Goal: Find specific page/section: Find specific page/section

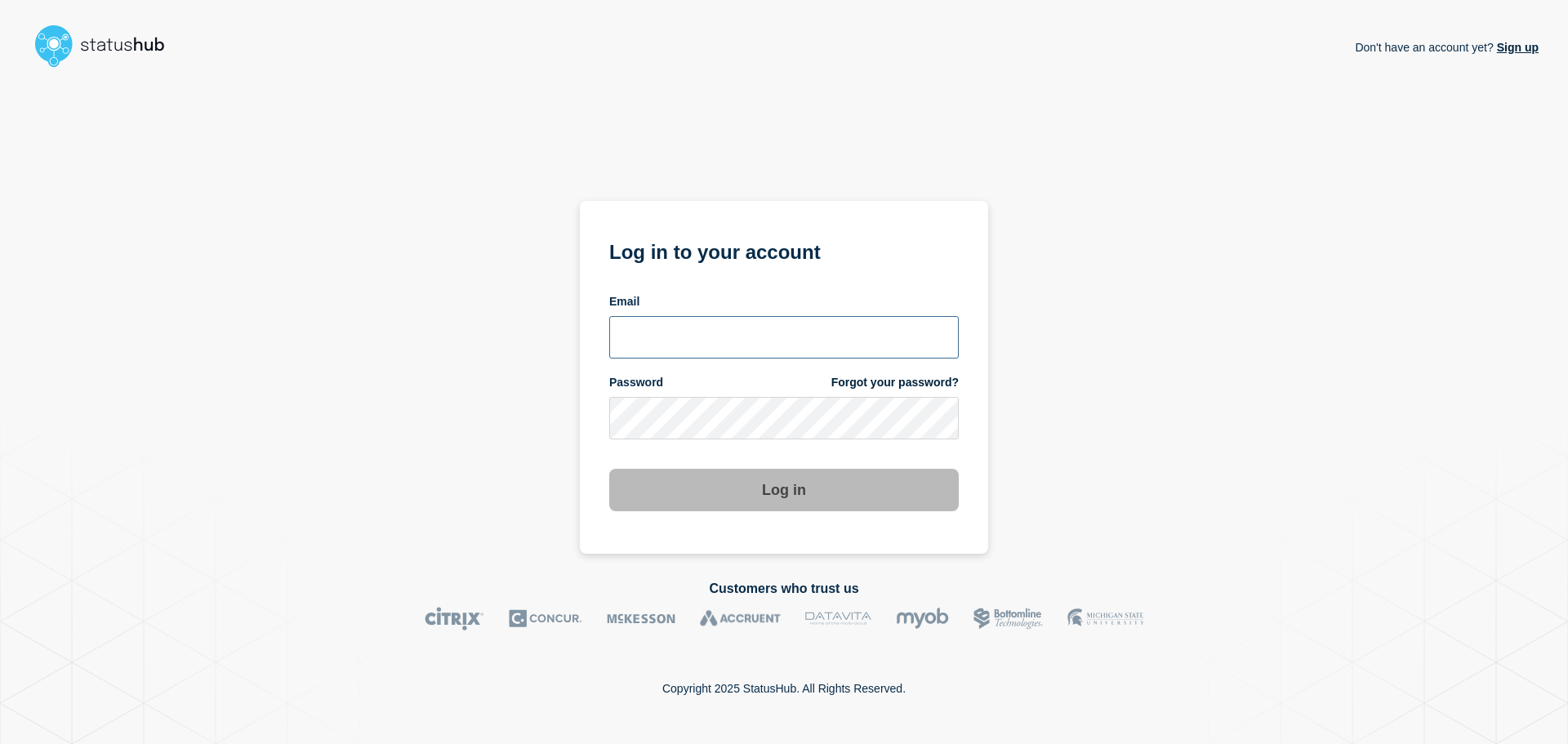
type input "xandra.martens@conexon.us"
click at [799, 501] on button "Log in" at bounding box center [784, 490] width 349 height 43
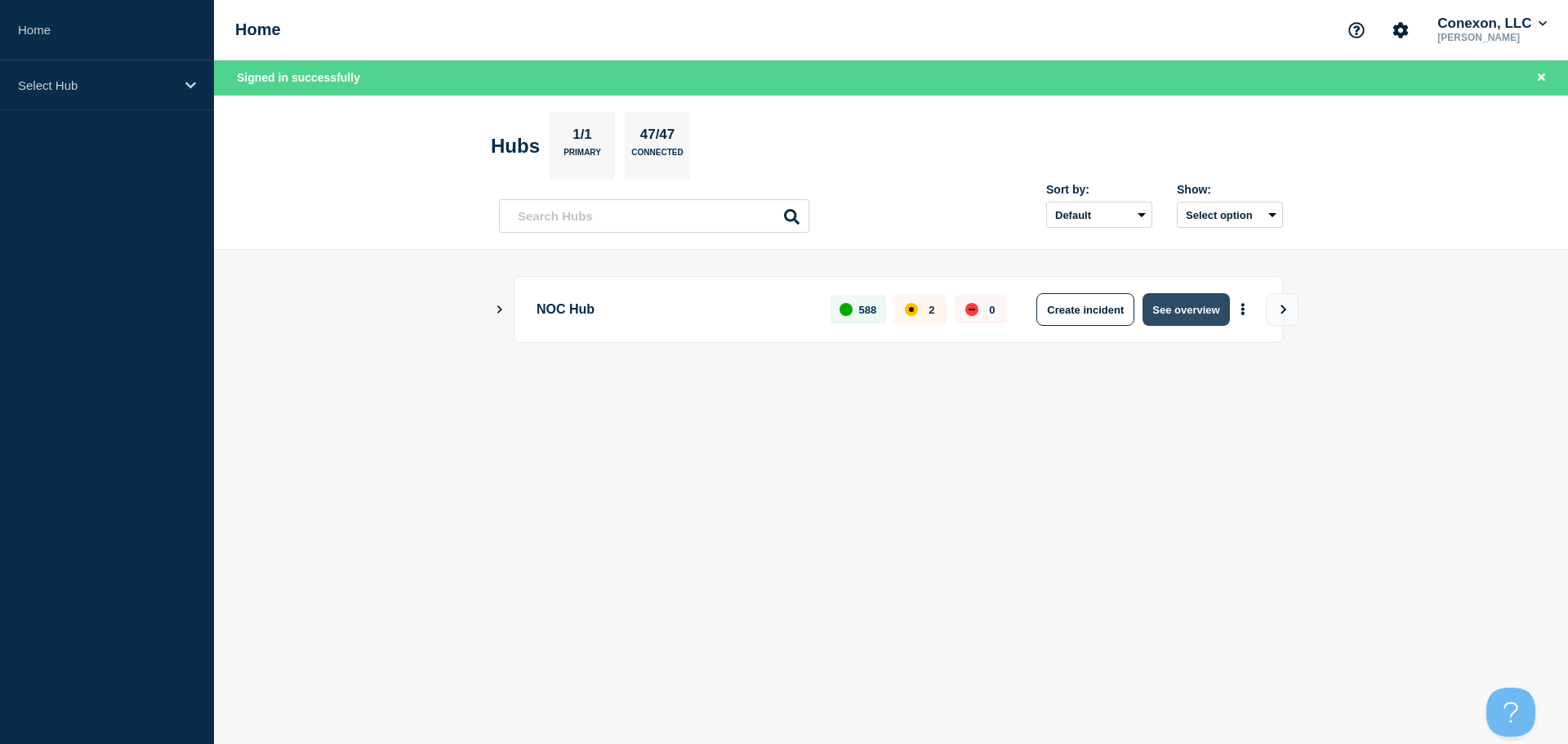
click at [1202, 313] on button "See overview" at bounding box center [1186, 309] width 87 height 32
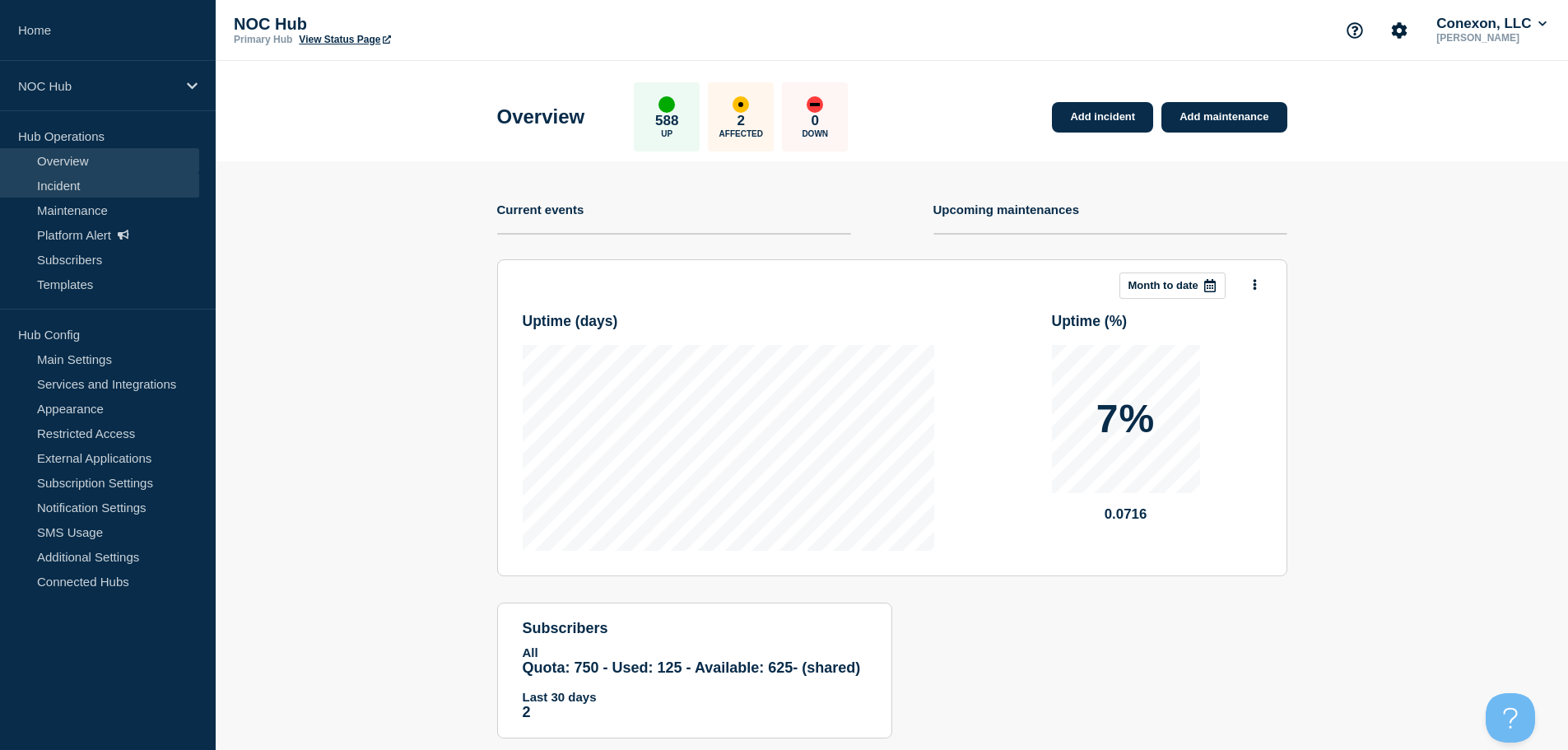
click at [70, 185] on link "Incident" at bounding box center [100, 185] width 199 height 25
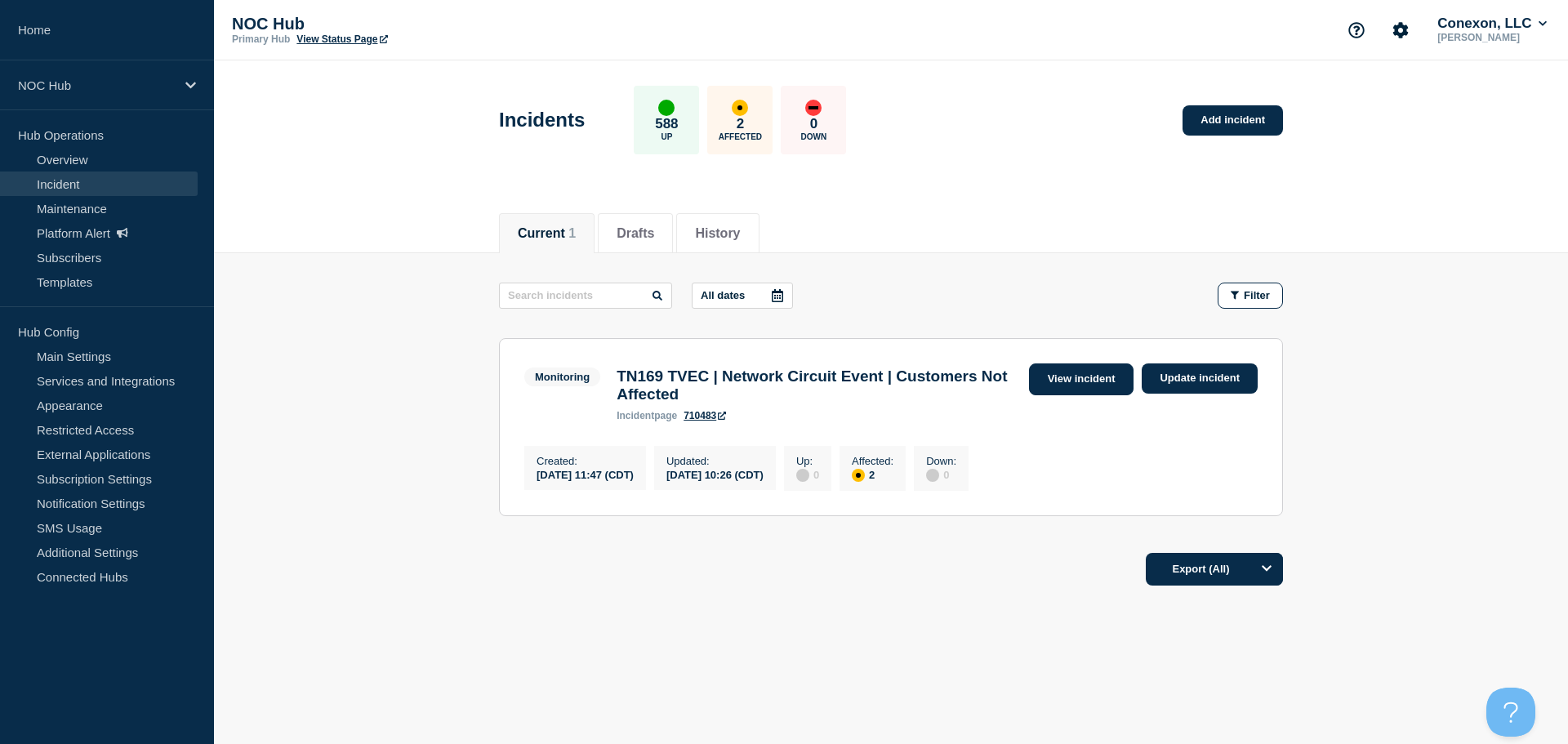
click at [1061, 377] on link "View incident" at bounding box center [1082, 379] width 106 height 32
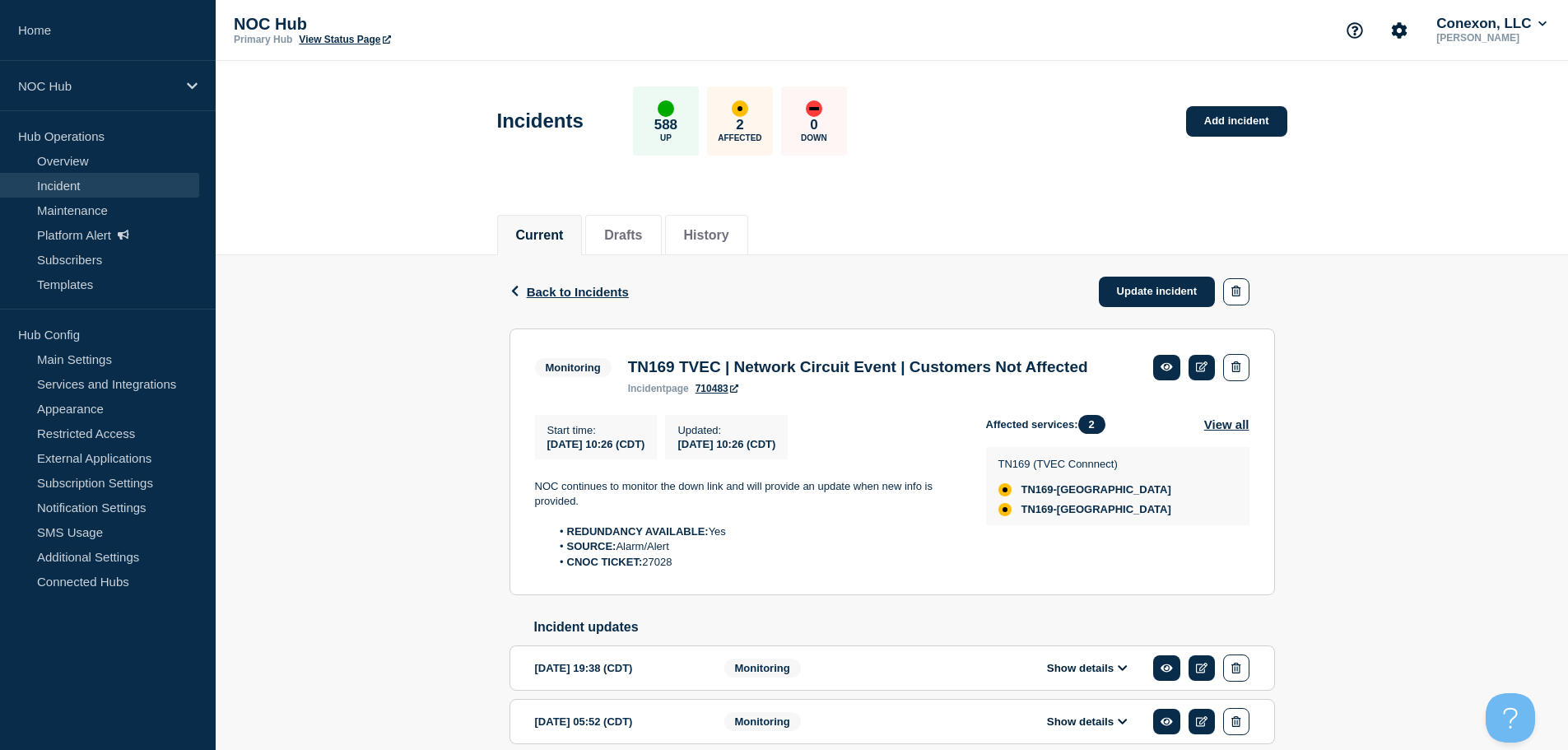
click at [660, 570] on li "CNOC TICKET: 27028" at bounding box center [755, 562] width 409 height 15
copy li "27028"
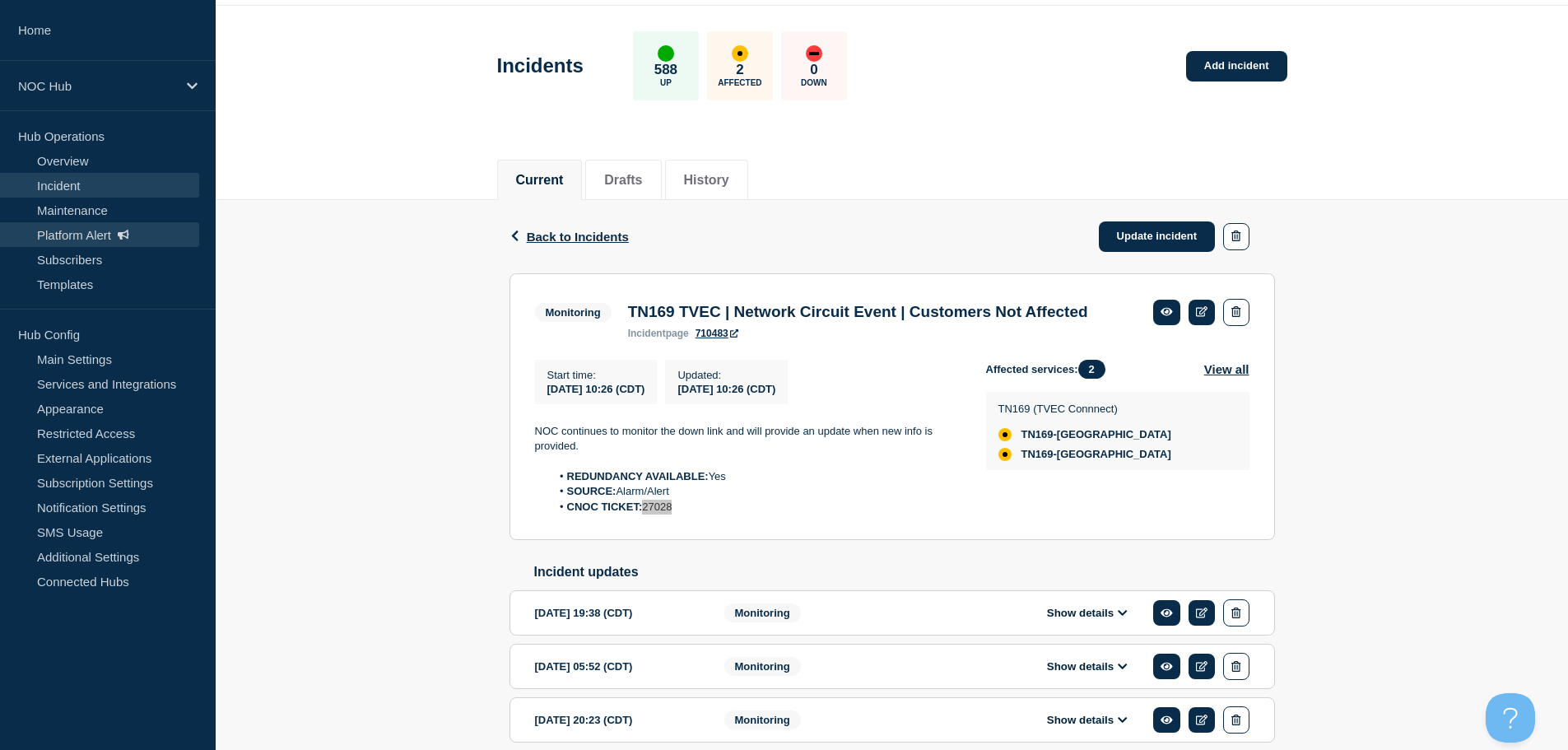
scroll to position [82, 0]
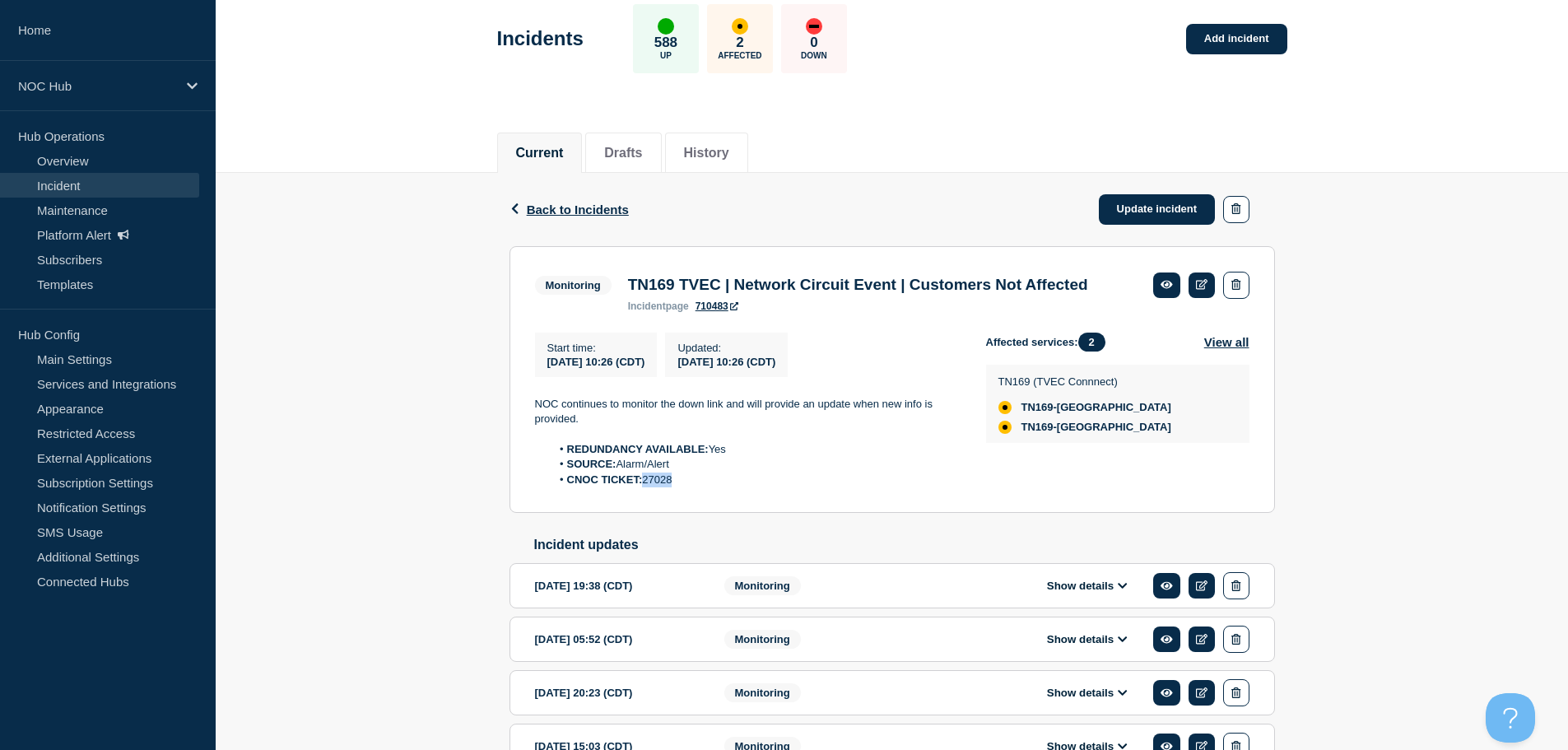
click at [94, 186] on link "Incident" at bounding box center [100, 185] width 199 height 25
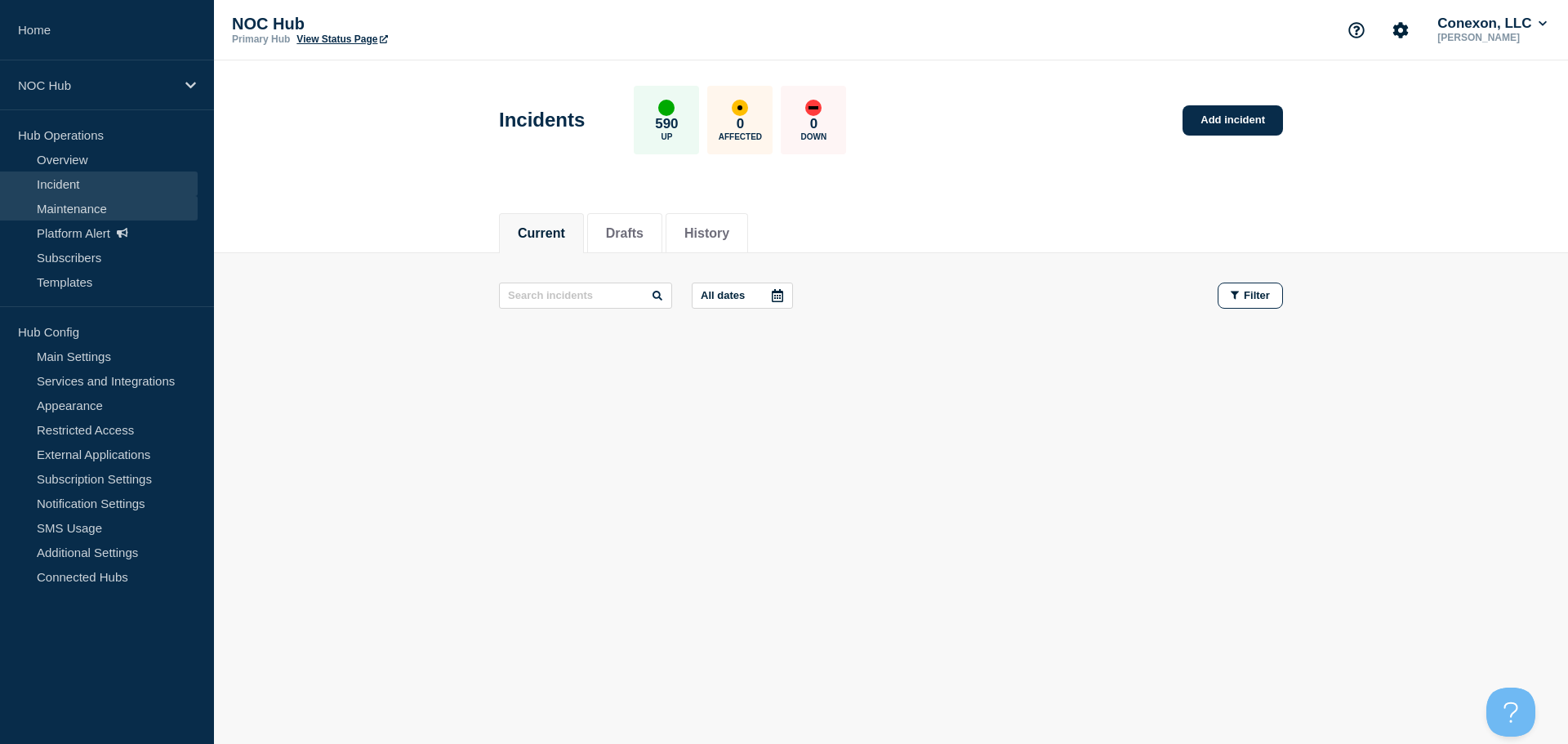
click at [66, 213] on link "Maintenance" at bounding box center [99, 208] width 198 height 25
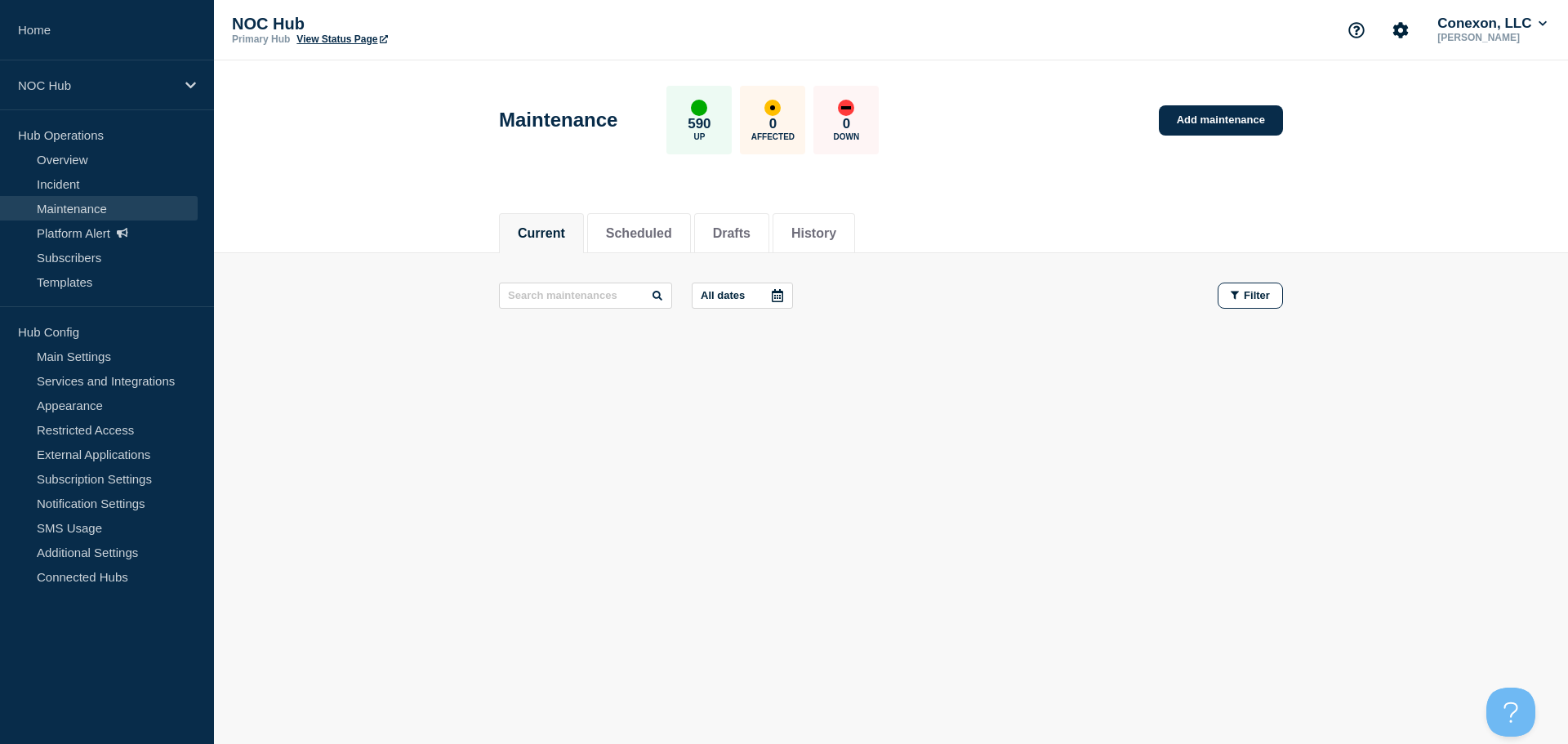
click at [182, 212] on link "Maintenance" at bounding box center [99, 208] width 198 height 25
click at [639, 236] on button "Scheduled" at bounding box center [639, 234] width 66 height 14
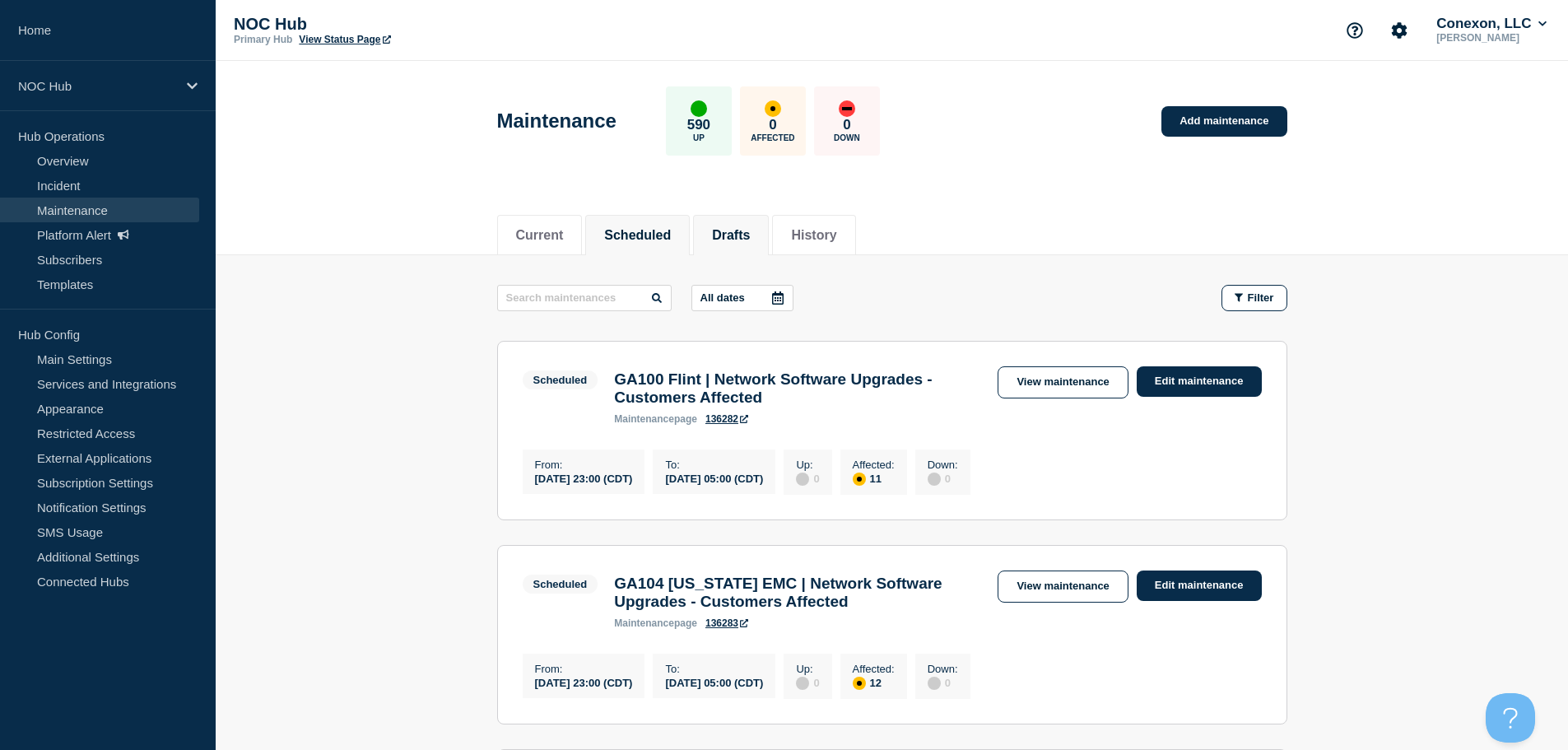
click at [750, 242] on button "Drafts" at bounding box center [731, 235] width 38 height 15
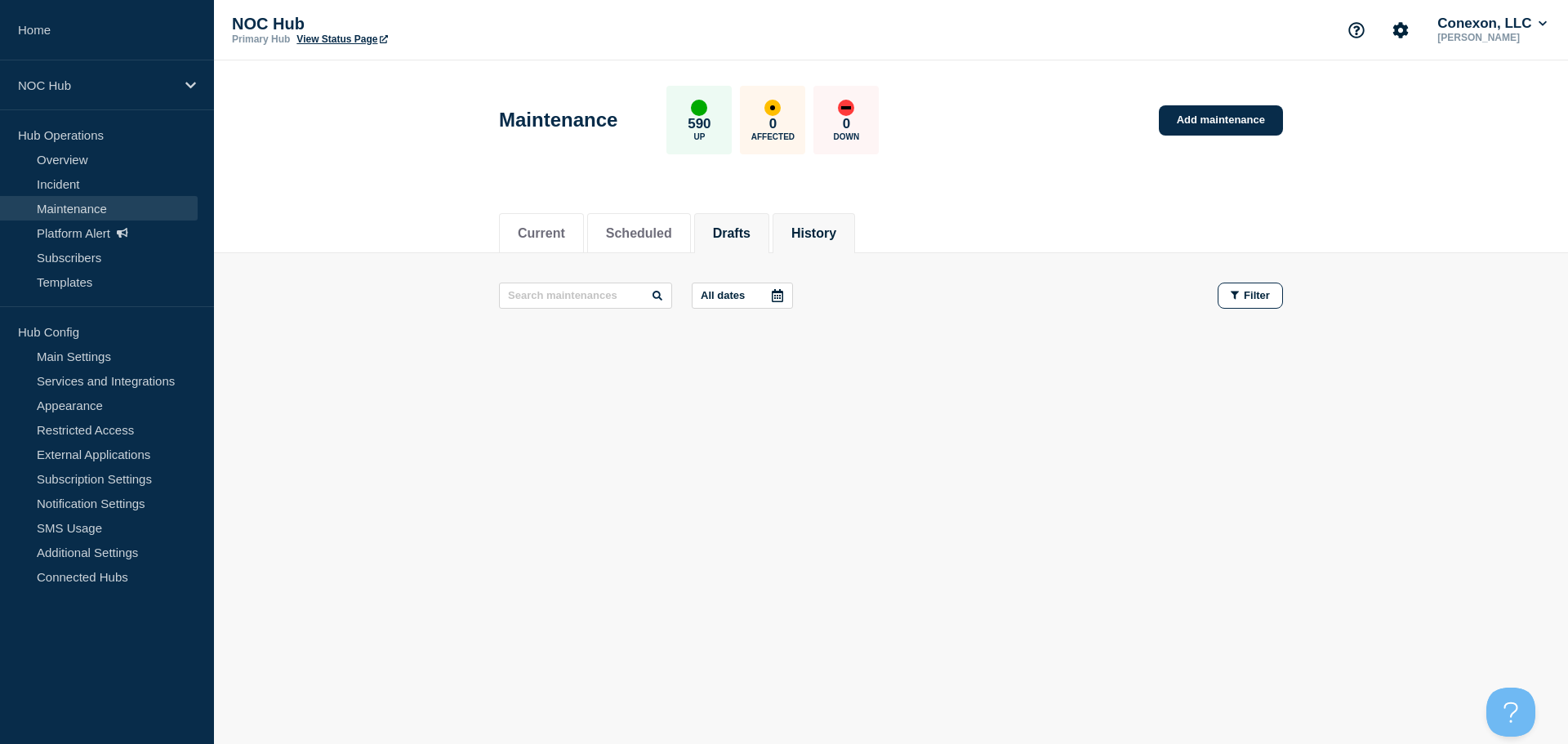
click at [824, 239] on button "History" at bounding box center [814, 234] width 45 height 14
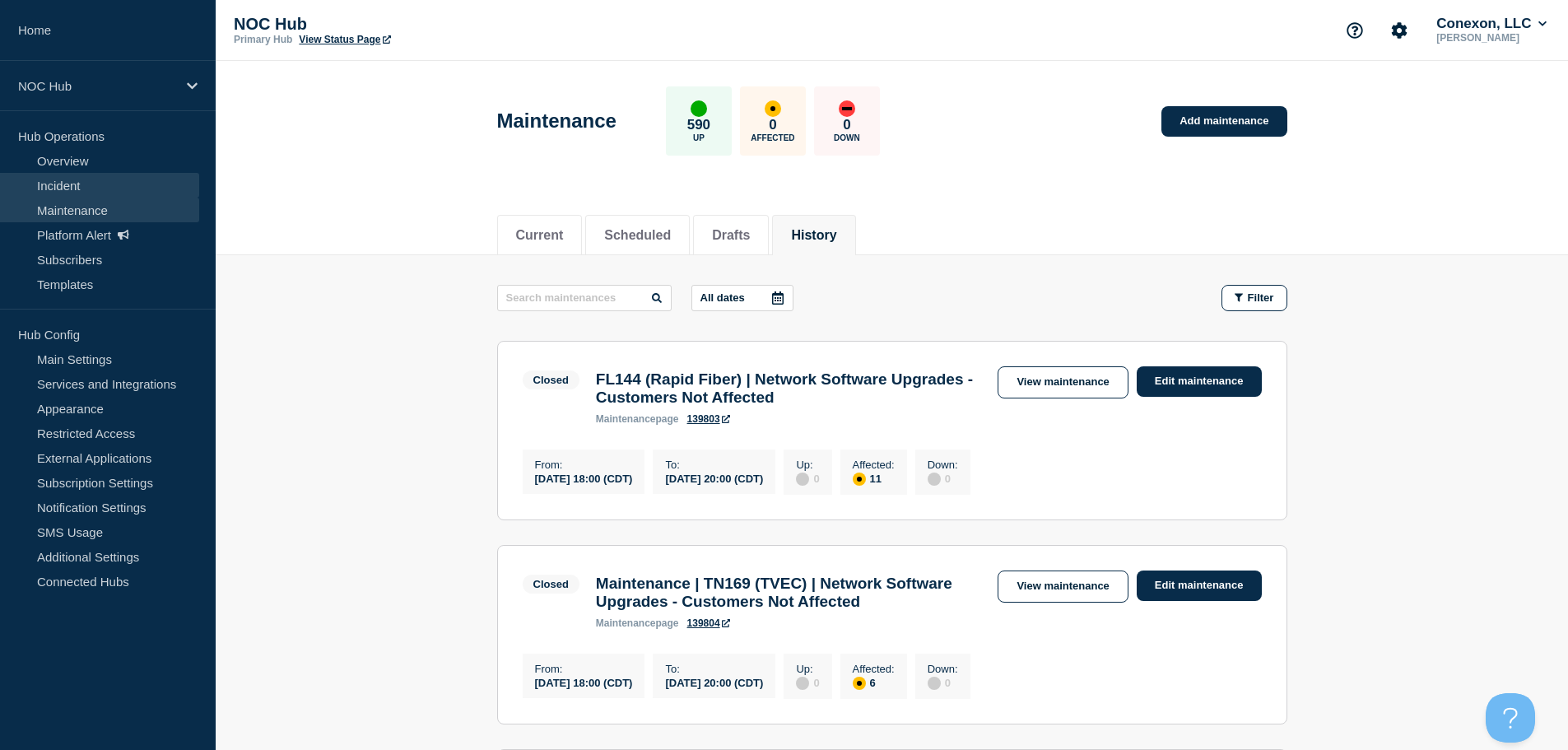
click at [107, 194] on link "Incident" at bounding box center [100, 185] width 199 height 25
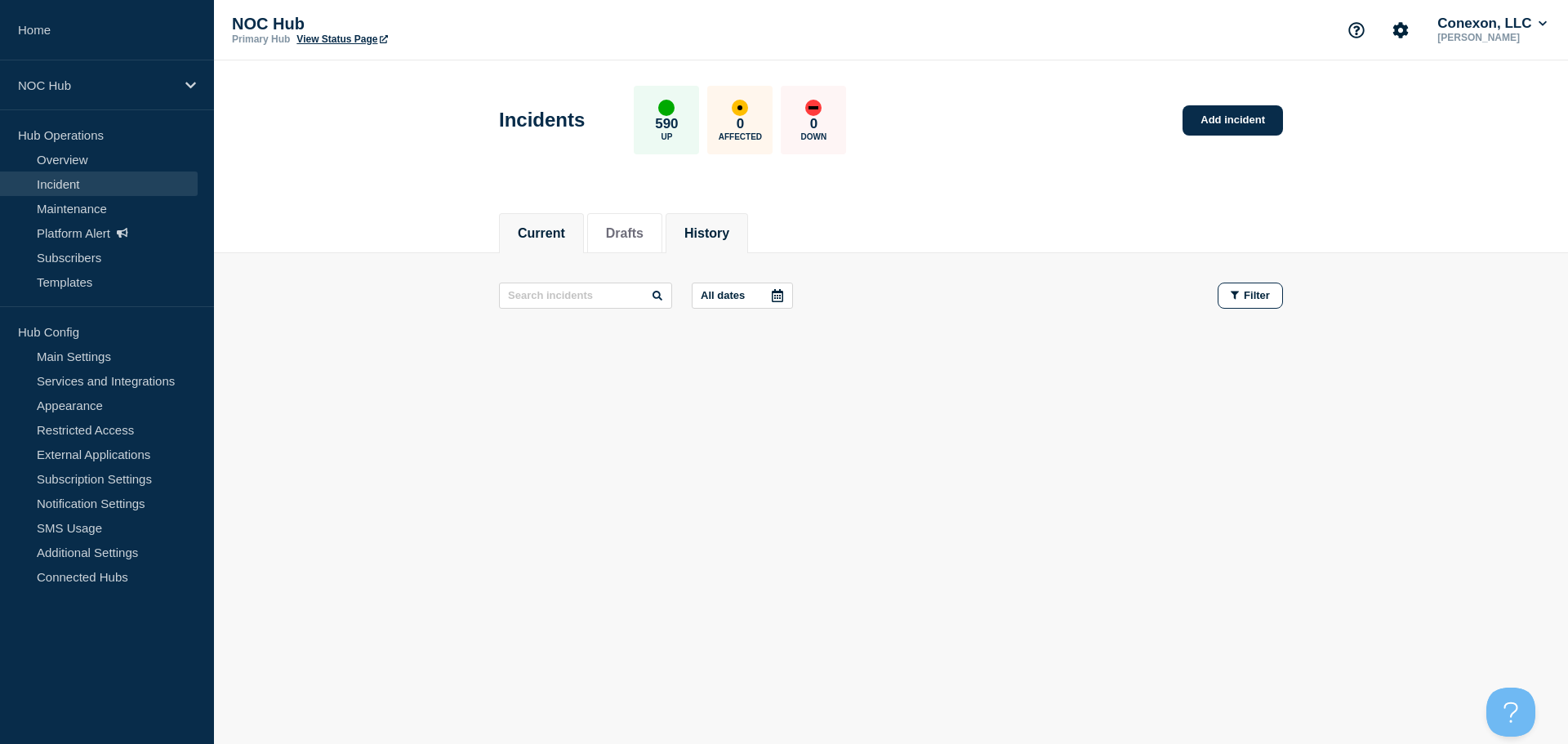
click at [715, 228] on button "History" at bounding box center [706, 234] width 45 height 14
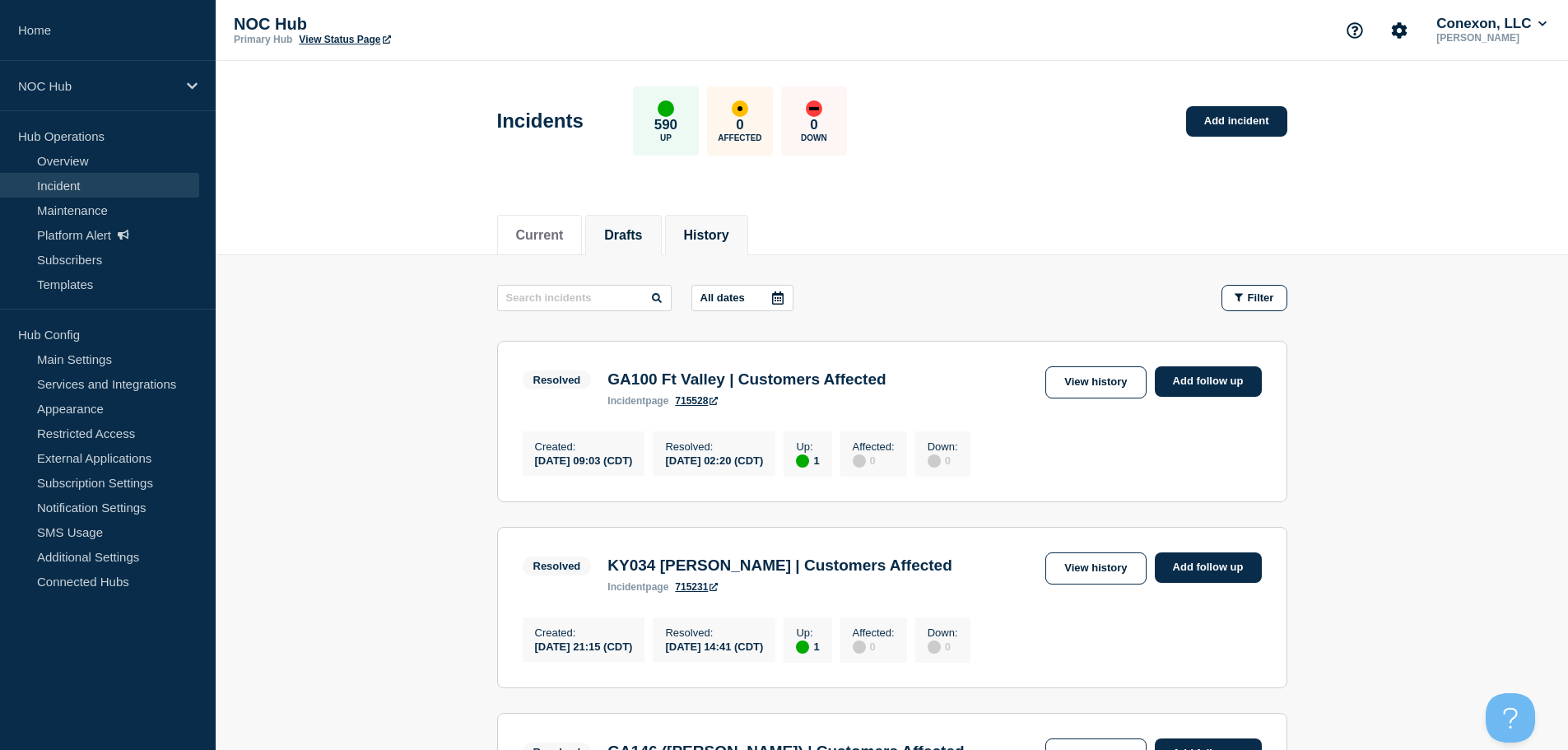
click at [642, 235] on button "Drafts" at bounding box center [623, 235] width 38 height 15
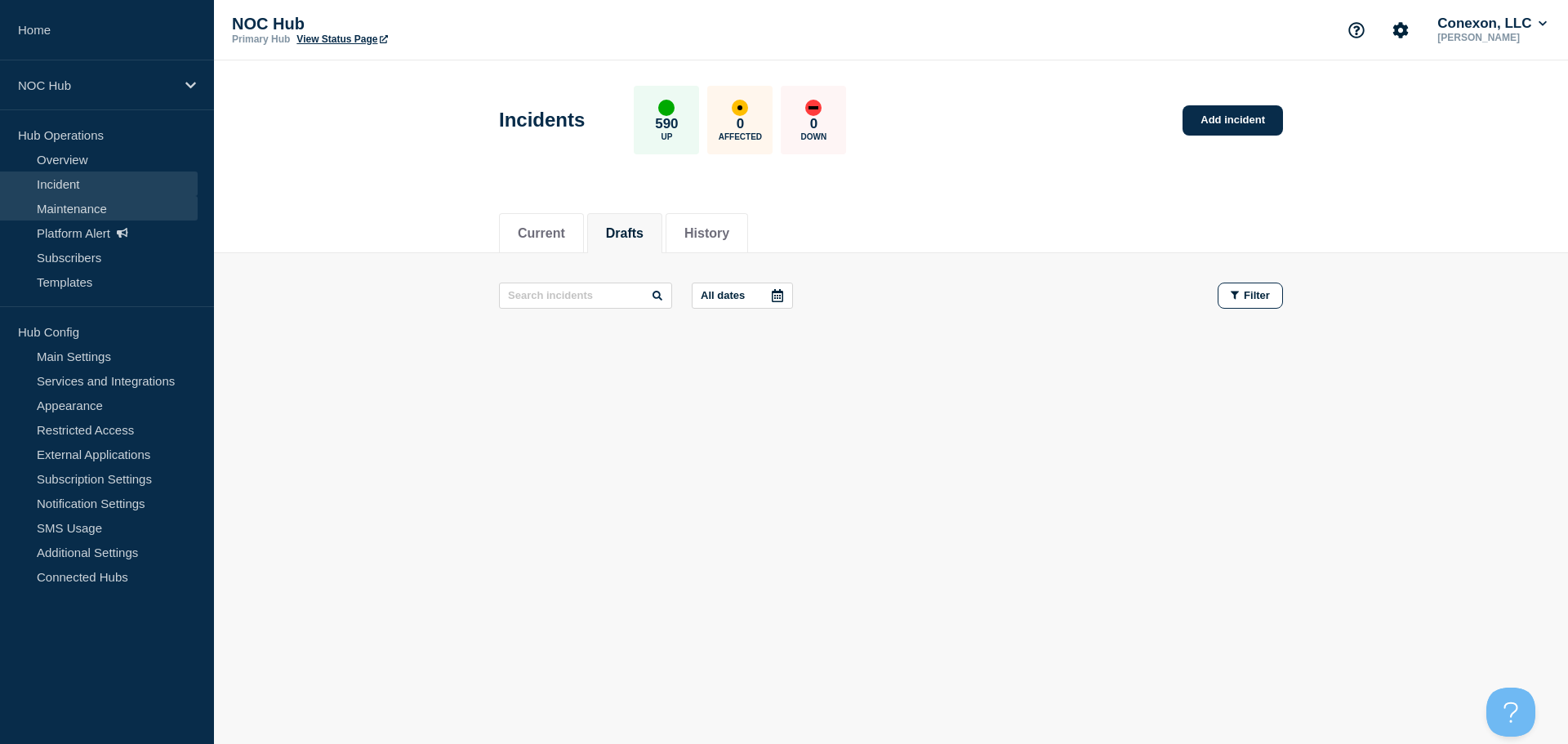
click at [78, 205] on link "Maintenance" at bounding box center [99, 208] width 198 height 25
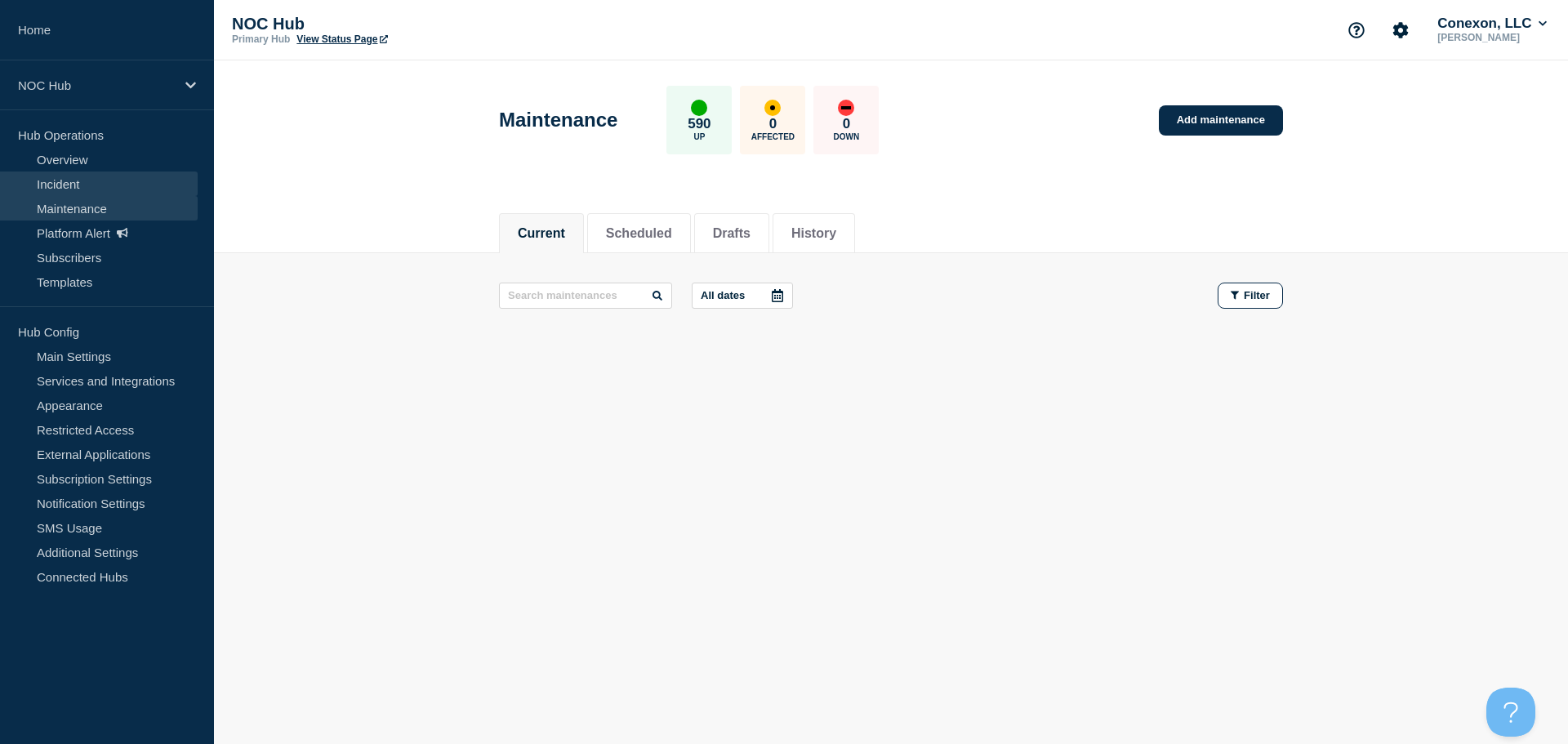
click at [119, 188] on link "Incident" at bounding box center [99, 183] width 198 height 25
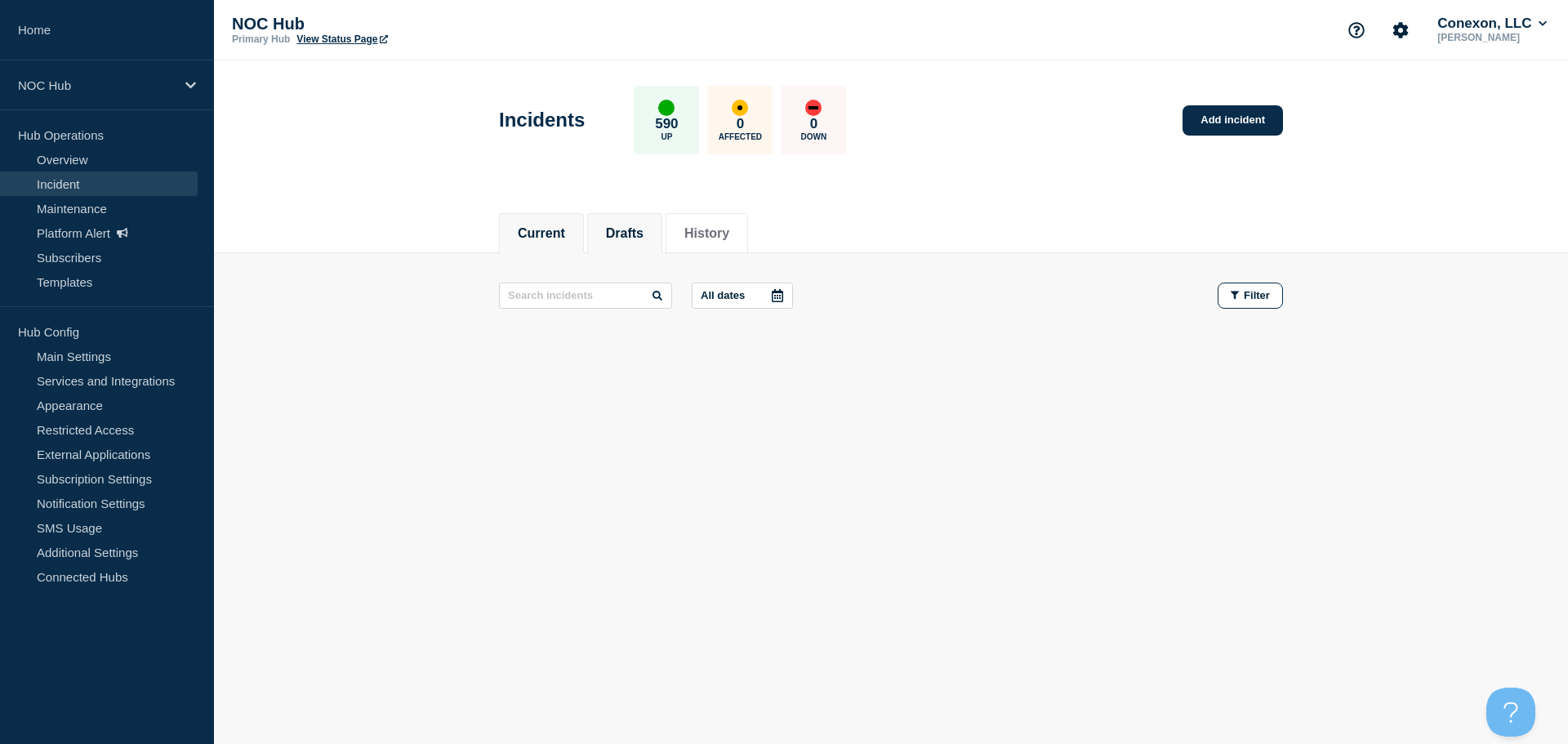
click at [603, 224] on li "Drafts" at bounding box center [625, 233] width 75 height 40
click at [74, 202] on link "Maintenance" at bounding box center [99, 208] width 198 height 25
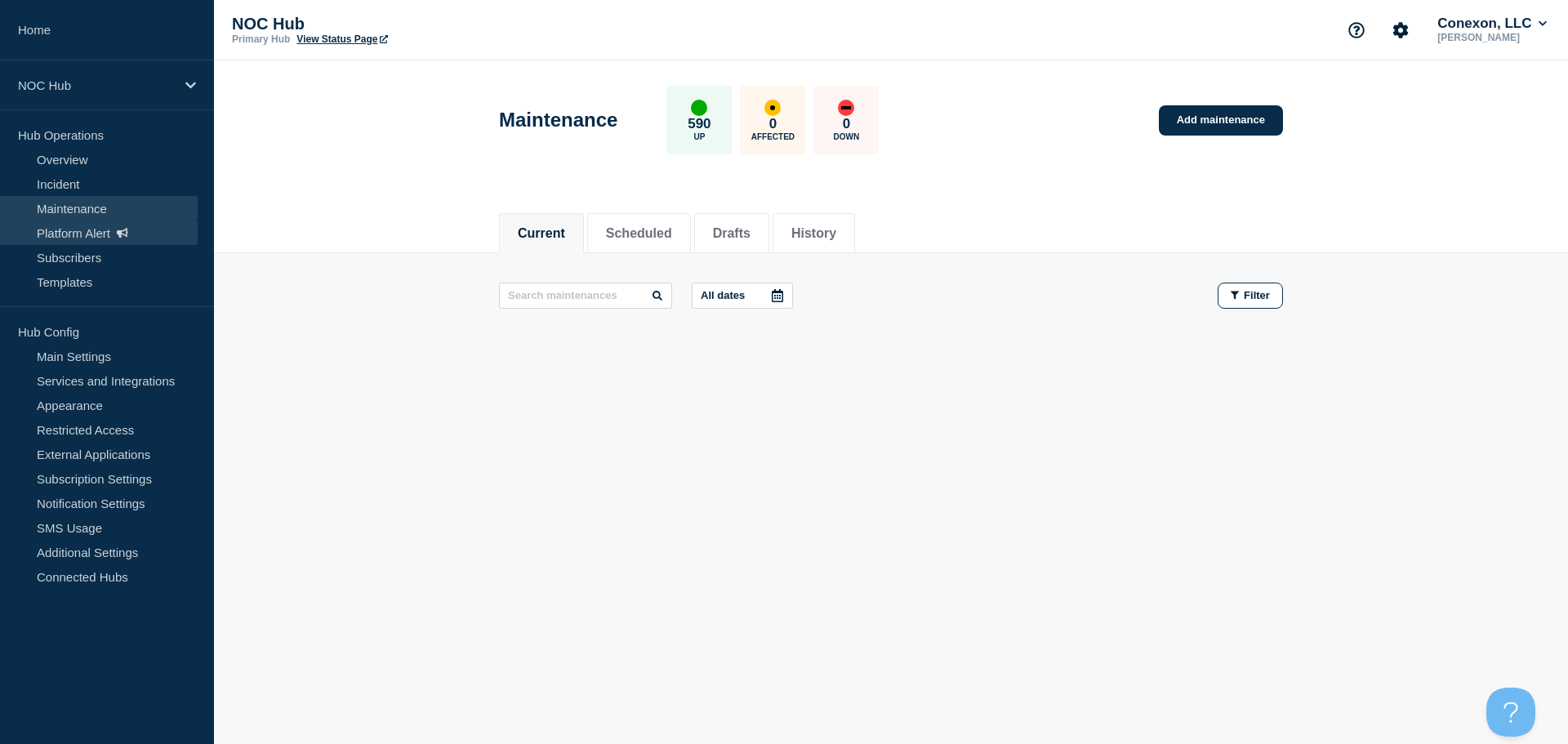
click at [78, 231] on link "Platform Alert" at bounding box center [99, 233] width 198 height 25
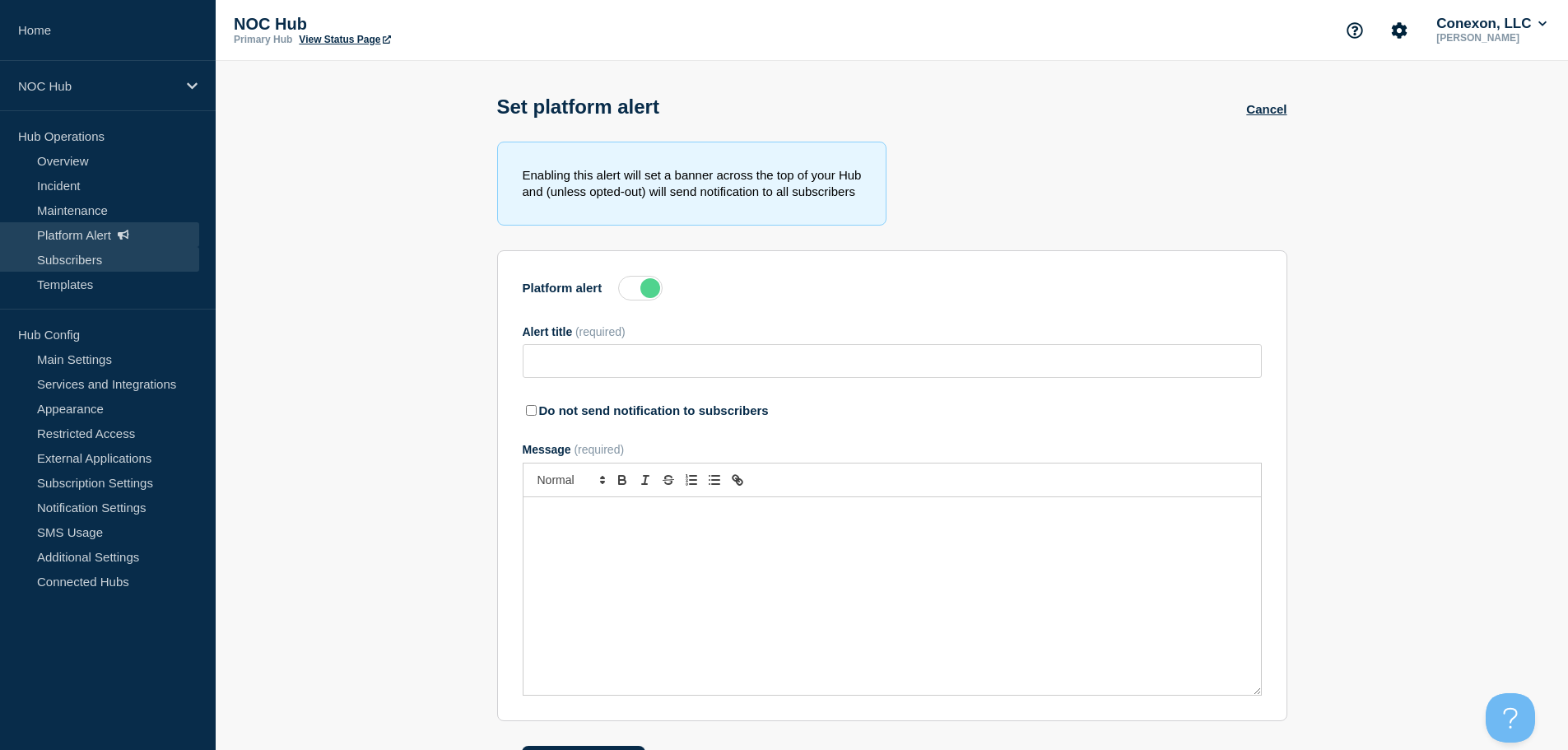
type input "Network Moratorium - Weekend Change Freeze- All September Weekends"
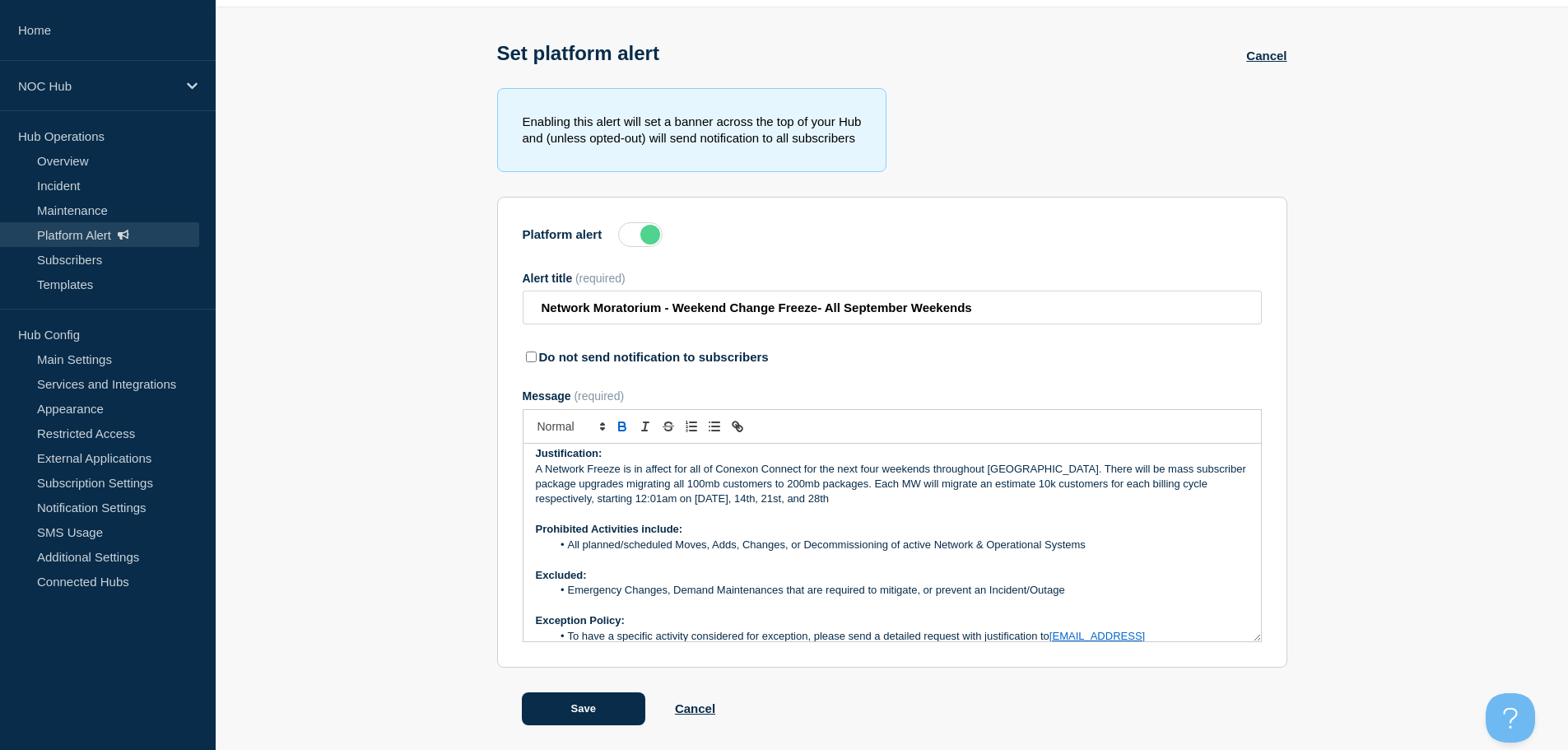
scroll to position [216, 0]
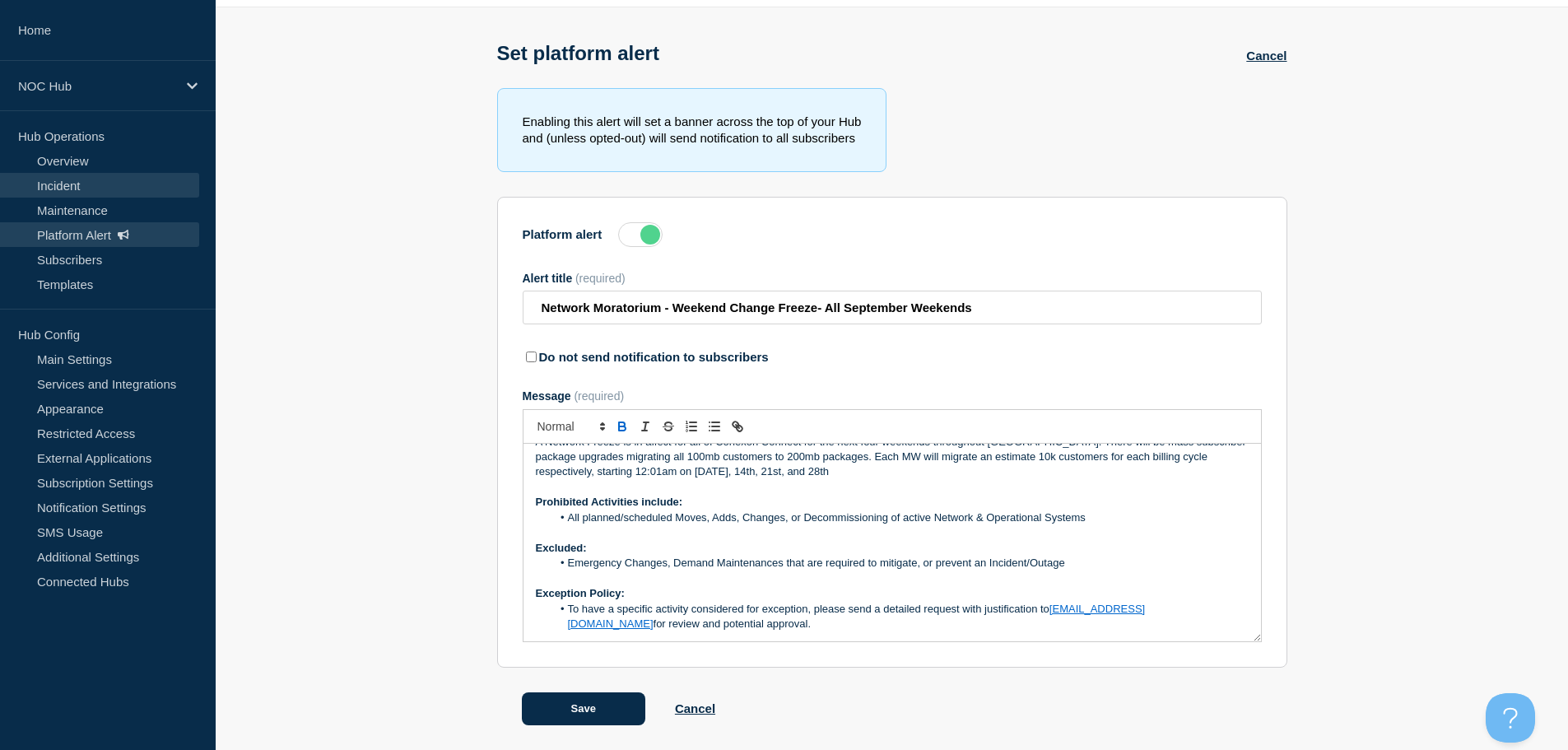
click at [79, 177] on link "Incident" at bounding box center [100, 185] width 199 height 25
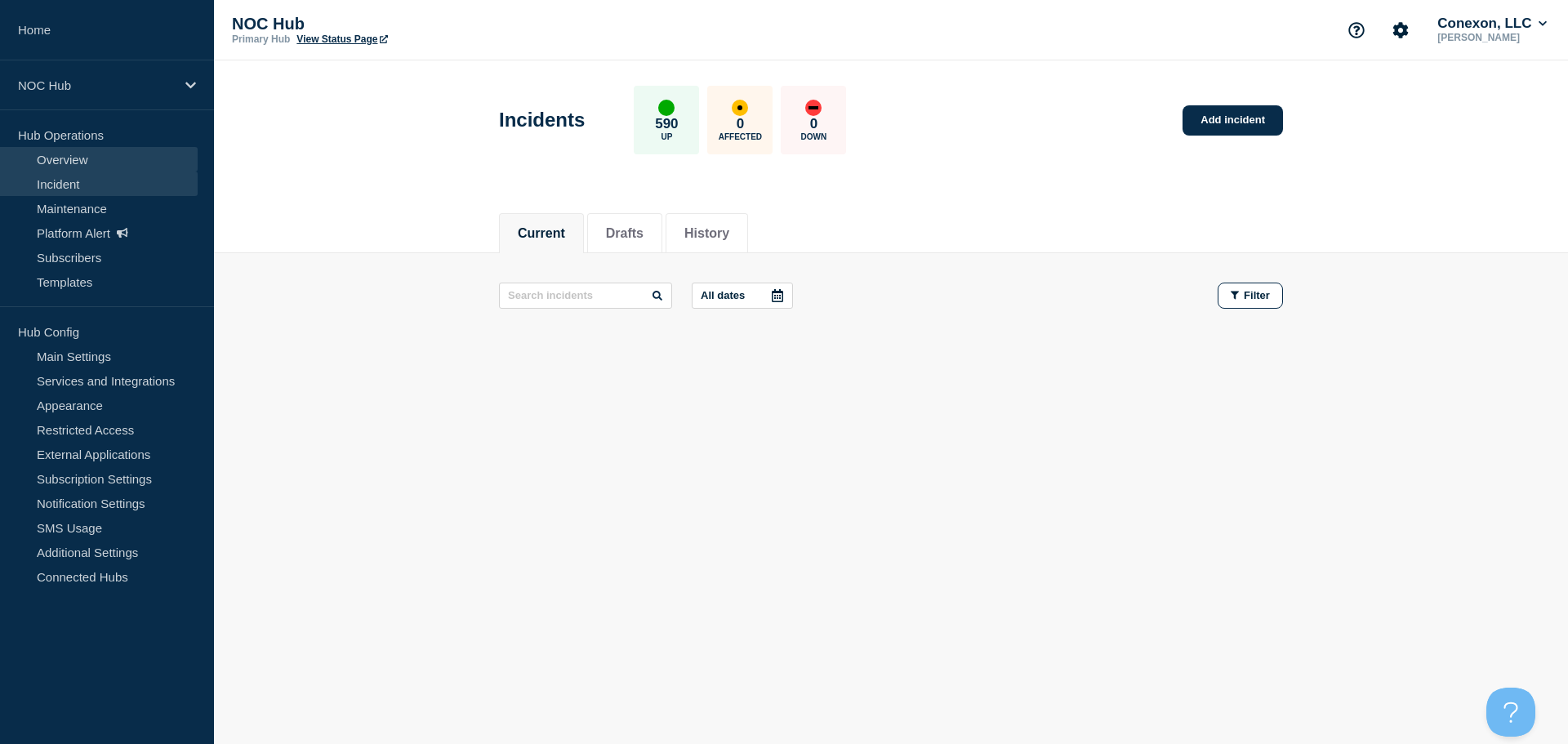
click at [94, 163] on link "Overview" at bounding box center [99, 159] width 198 height 25
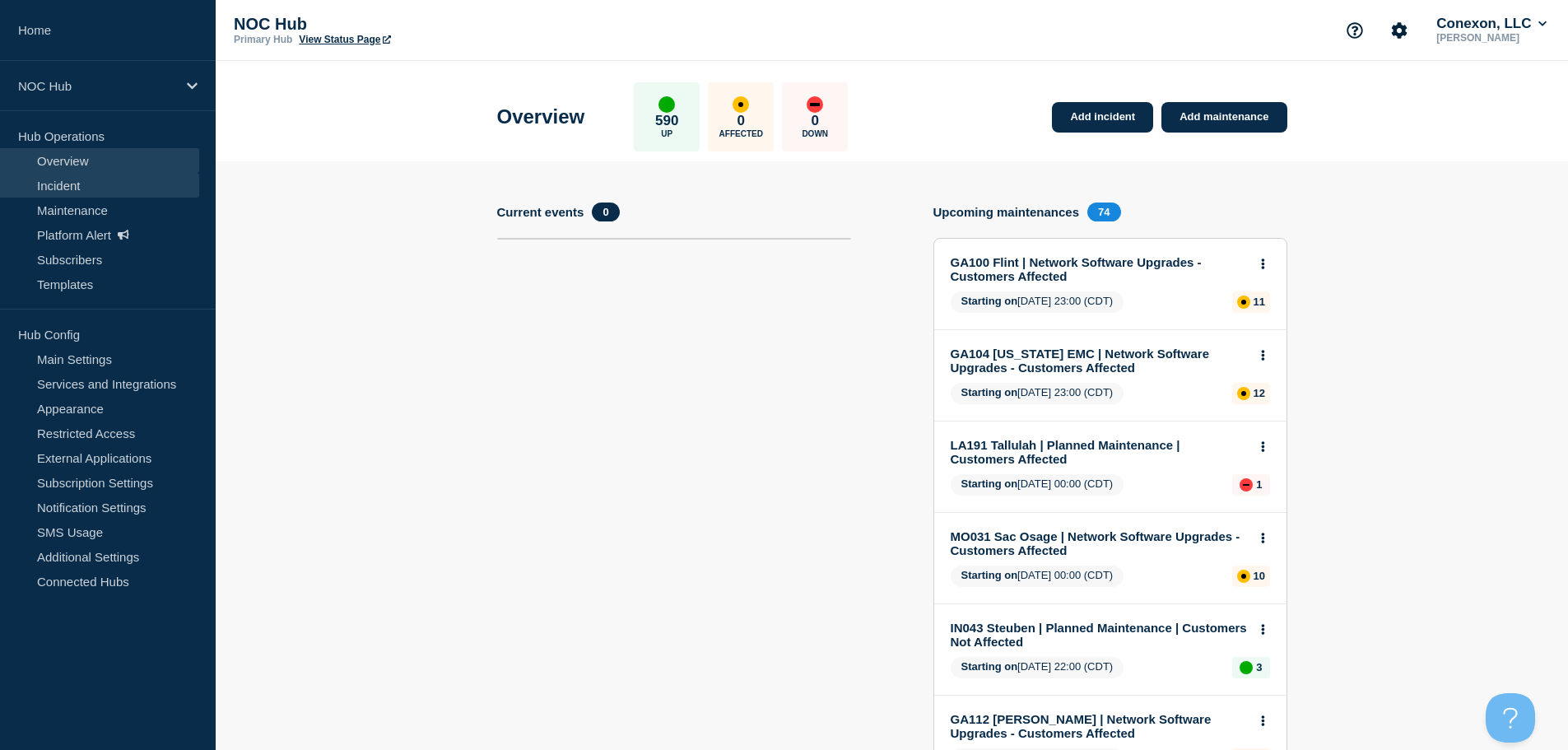
click at [93, 187] on link "Incident" at bounding box center [100, 185] width 199 height 25
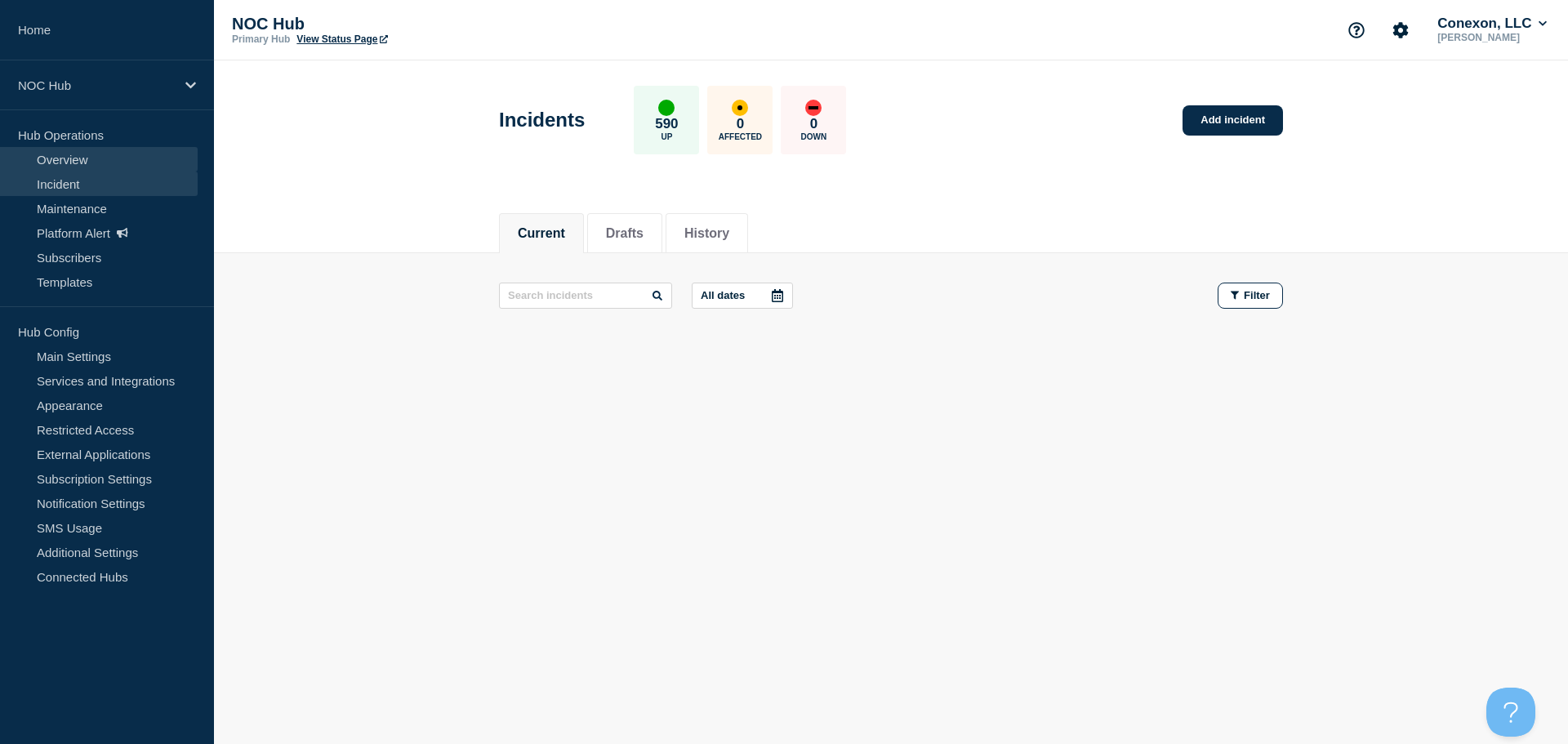
click at [95, 165] on link "Overview" at bounding box center [99, 159] width 198 height 25
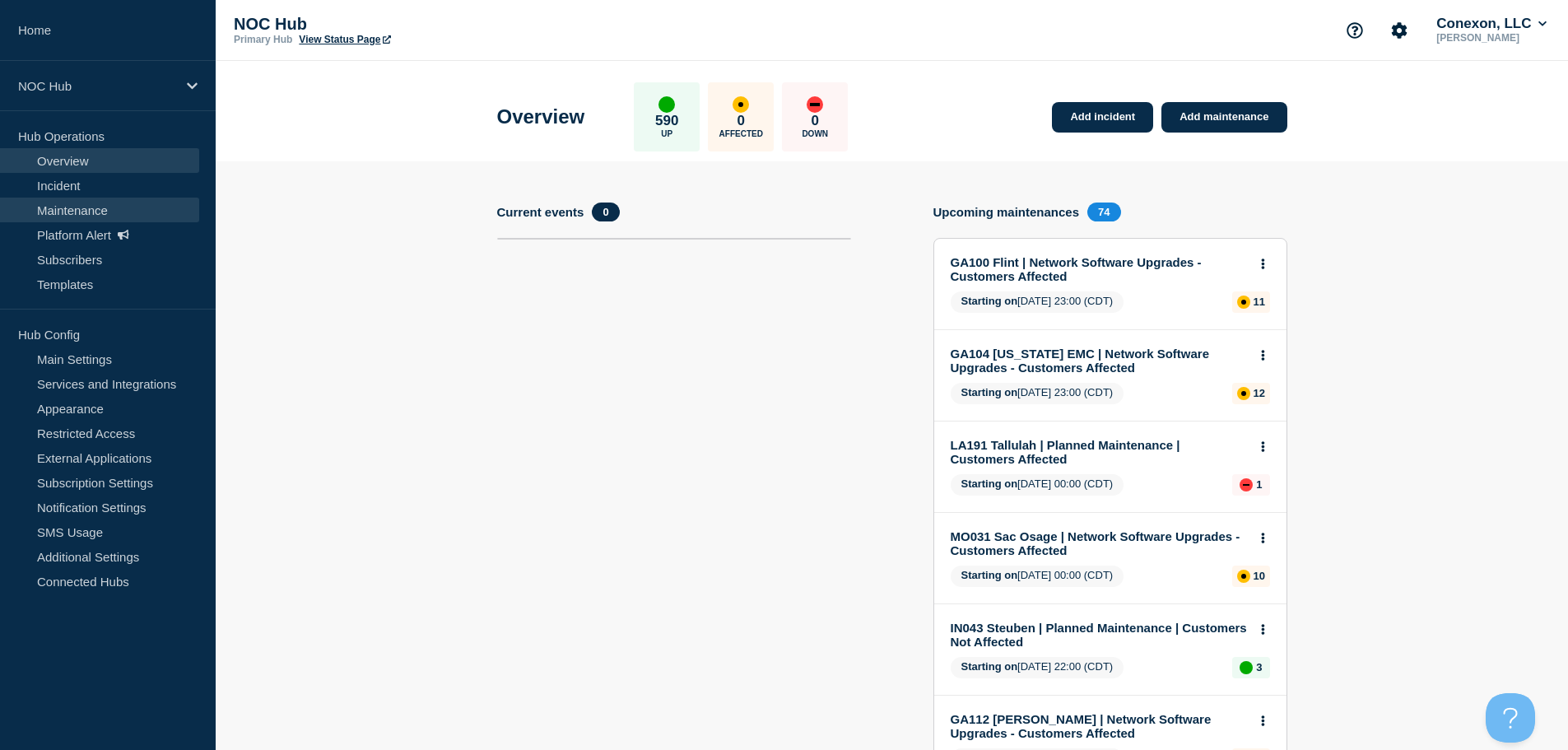
click at [58, 198] on link "Maintenance" at bounding box center [100, 210] width 199 height 25
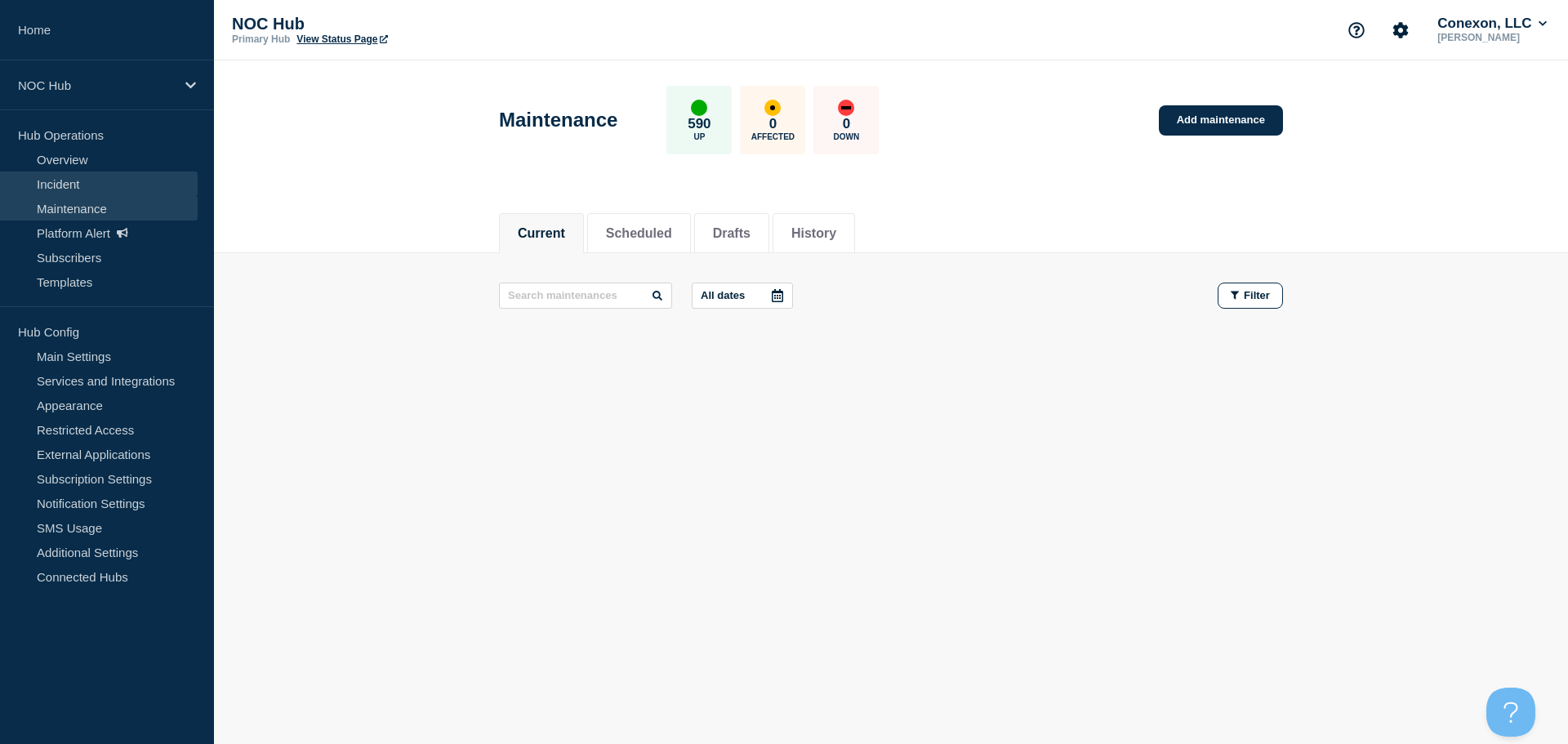
click at [84, 192] on link "Incident" at bounding box center [99, 183] width 198 height 25
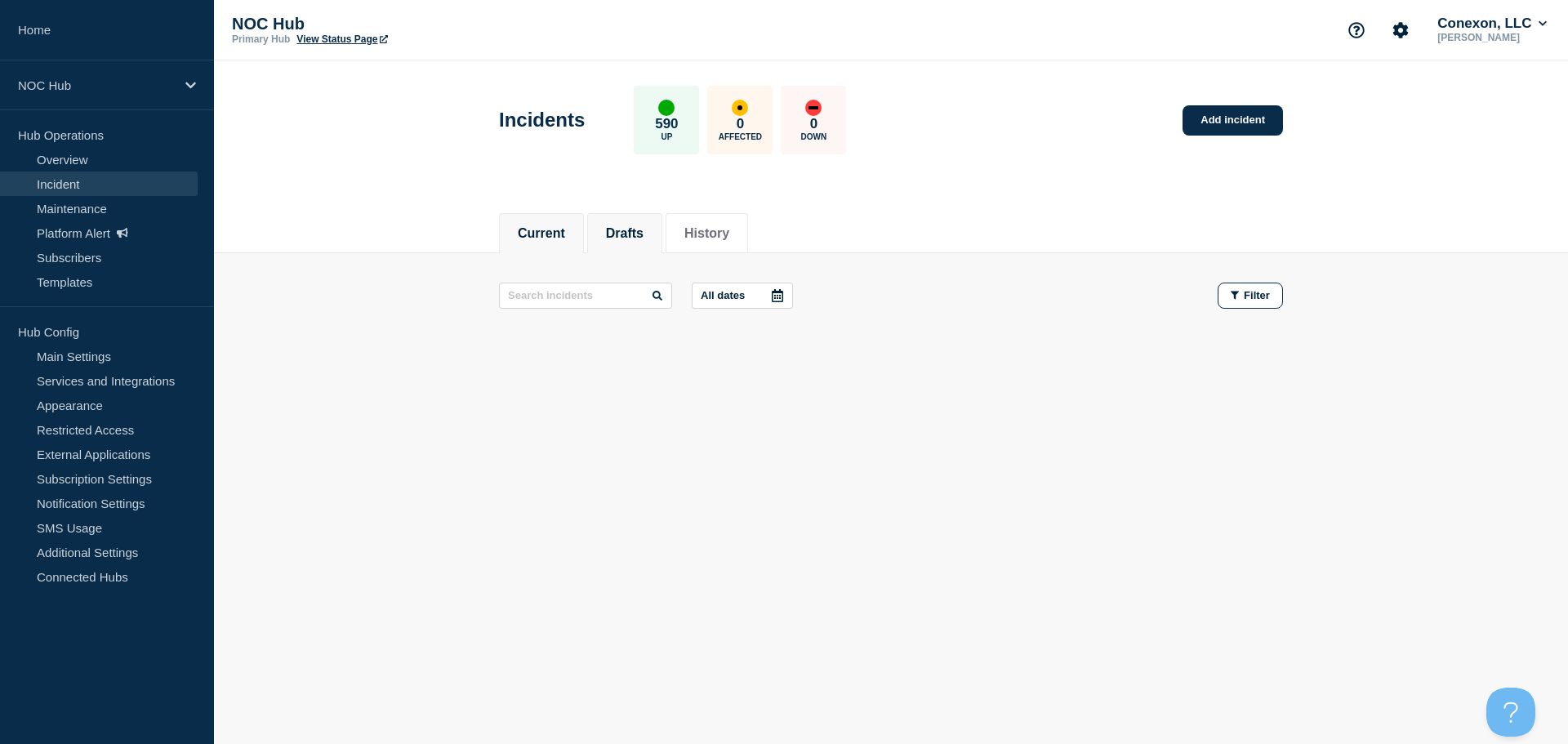
click at [615, 215] on li "Drafts" at bounding box center [625, 233] width 75 height 40
click at [782, 306] on div at bounding box center [777, 296] width 30 height 25
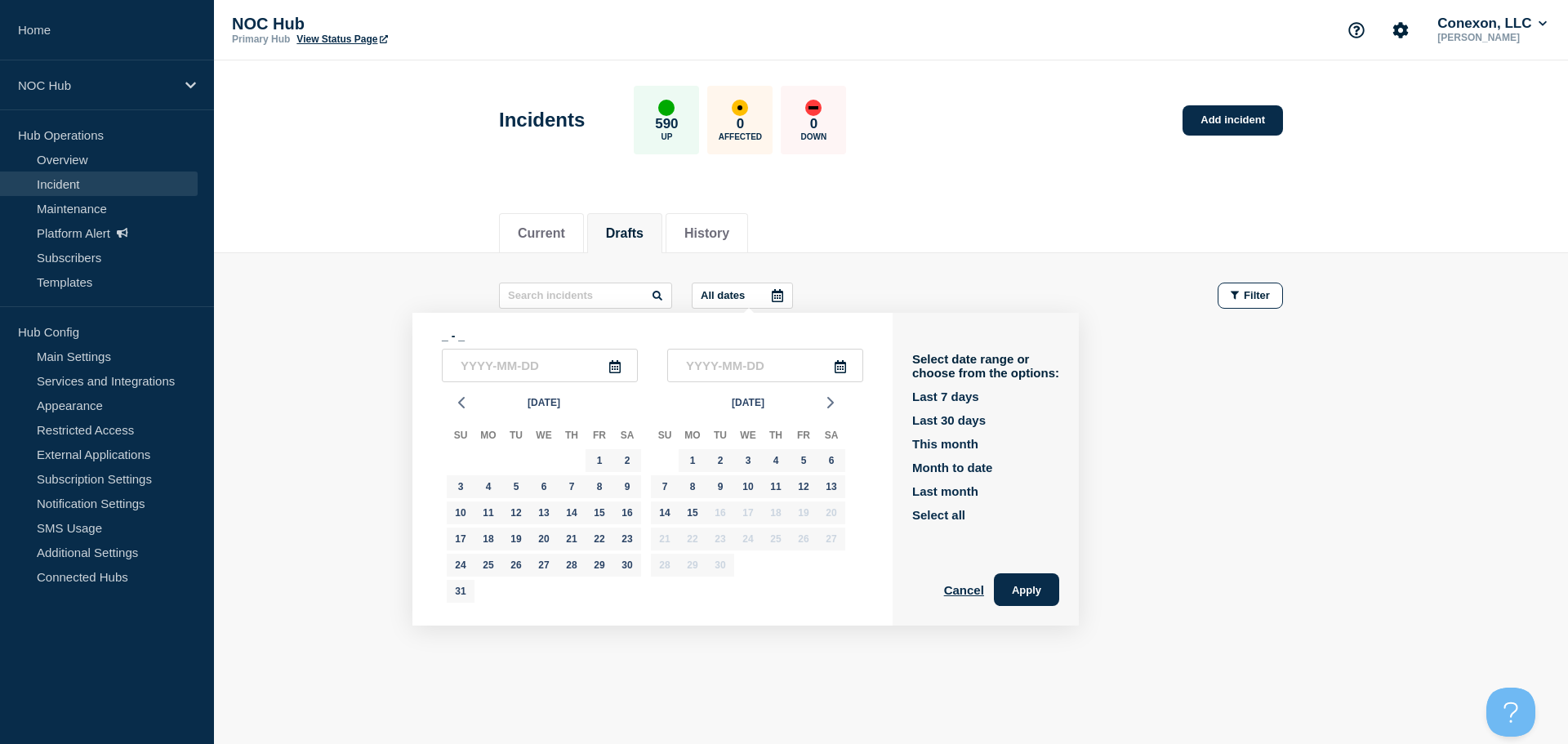
click at [940, 290] on div "All dates _ - _ Aug 2025 Su Mo Tu We Th Fr Sa 27 28 29 30 31 1 2 3 4 5 6 7 8 9 …" at bounding box center [891, 296] width 784 height 26
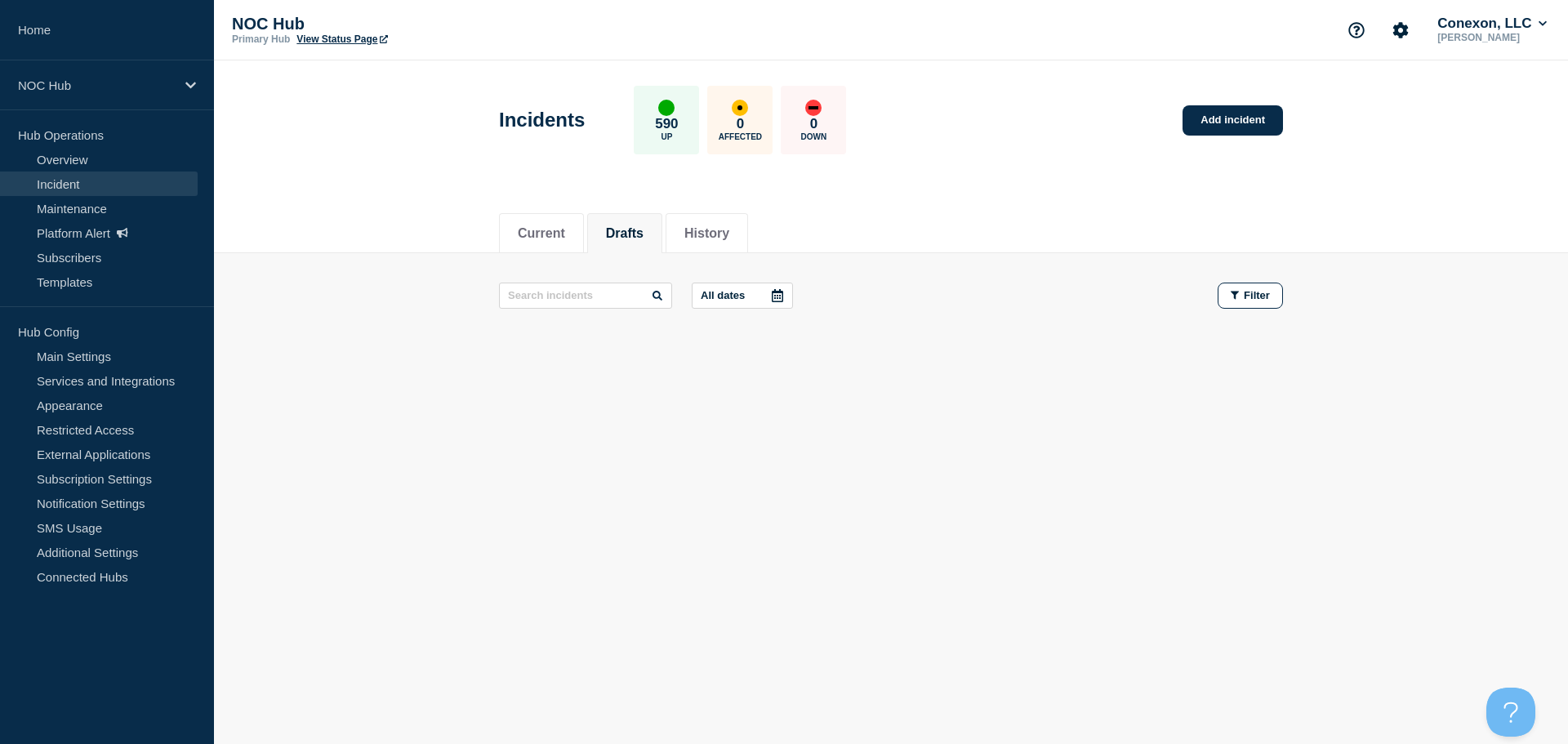
click at [886, 419] on div "Current Drafts History Current Drafts History All dates Filter" at bounding box center [891, 336] width 1354 height 278
click at [888, 421] on div "Current Drafts History Current Drafts History All dates Filter" at bounding box center [891, 336] width 1354 height 278
click at [569, 216] on li "Current" at bounding box center [542, 233] width 85 height 40
click at [630, 235] on button "Drafts" at bounding box center [625, 234] width 37 height 14
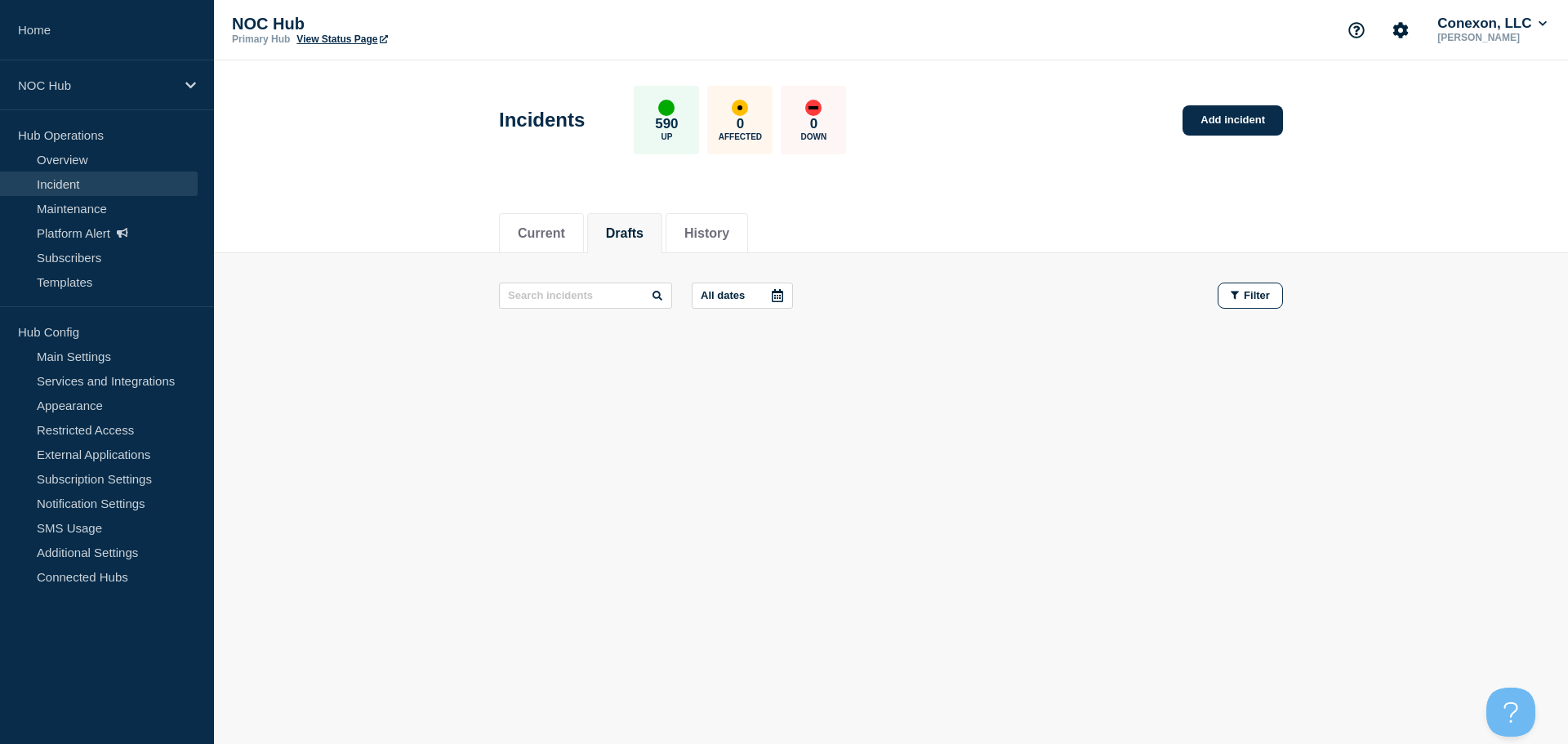
click at [614, 216] on li "Drafts" at bounding box center [625, 233] width 75 height 40
click at [516, 222] on li "Current" at bounding box center [542, 233] width 85 height 40
click at [640, 217] on li "Drafts" at bounding box center [625, 233] width 75 height 40
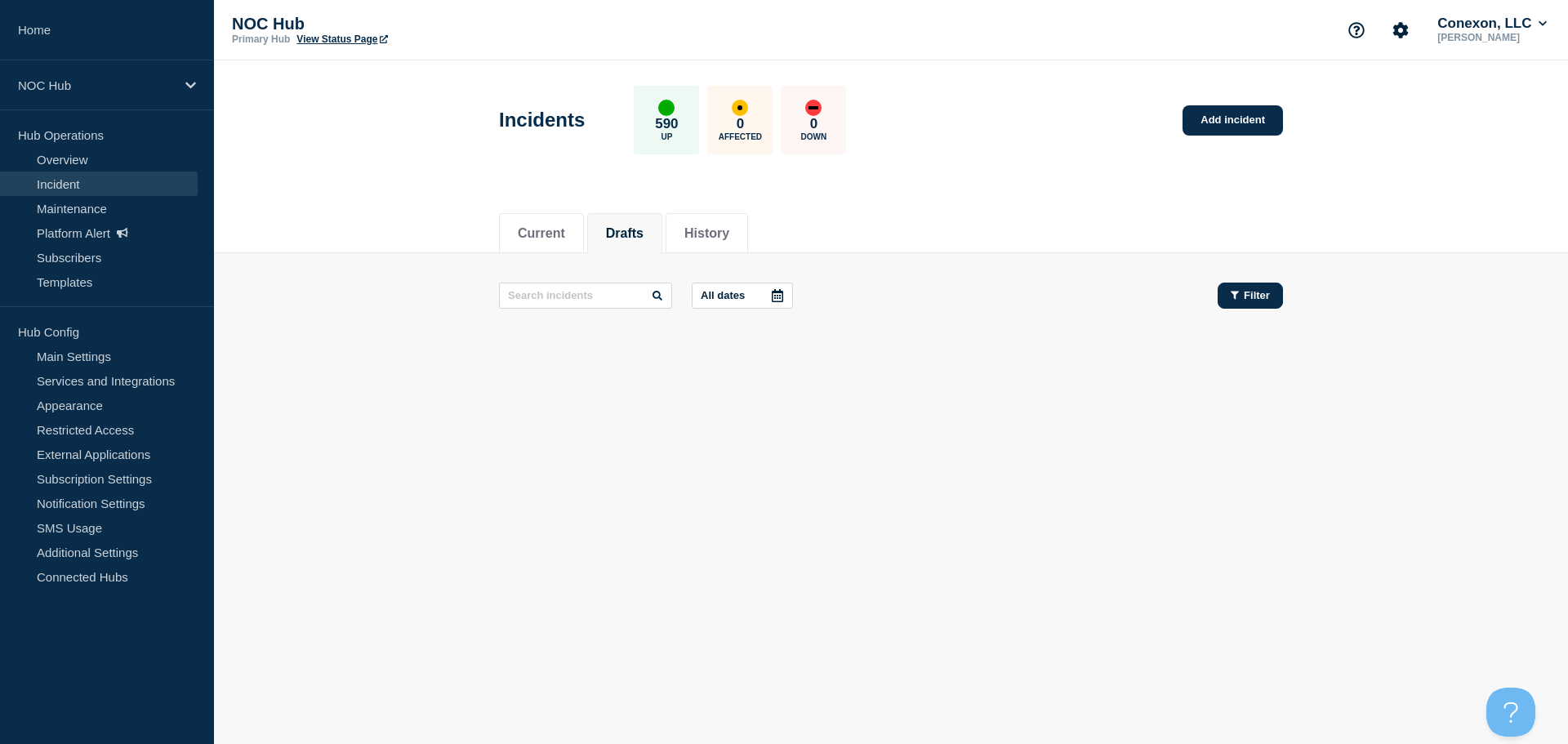
drag, startPoint x: 1265, startPoint y: 299, endPoint x: 1250, endPoint y: 305, distance: 16.2
click at [1260, 302] on button "Filter" at bounding box center [1250, 296] width 66 height 26
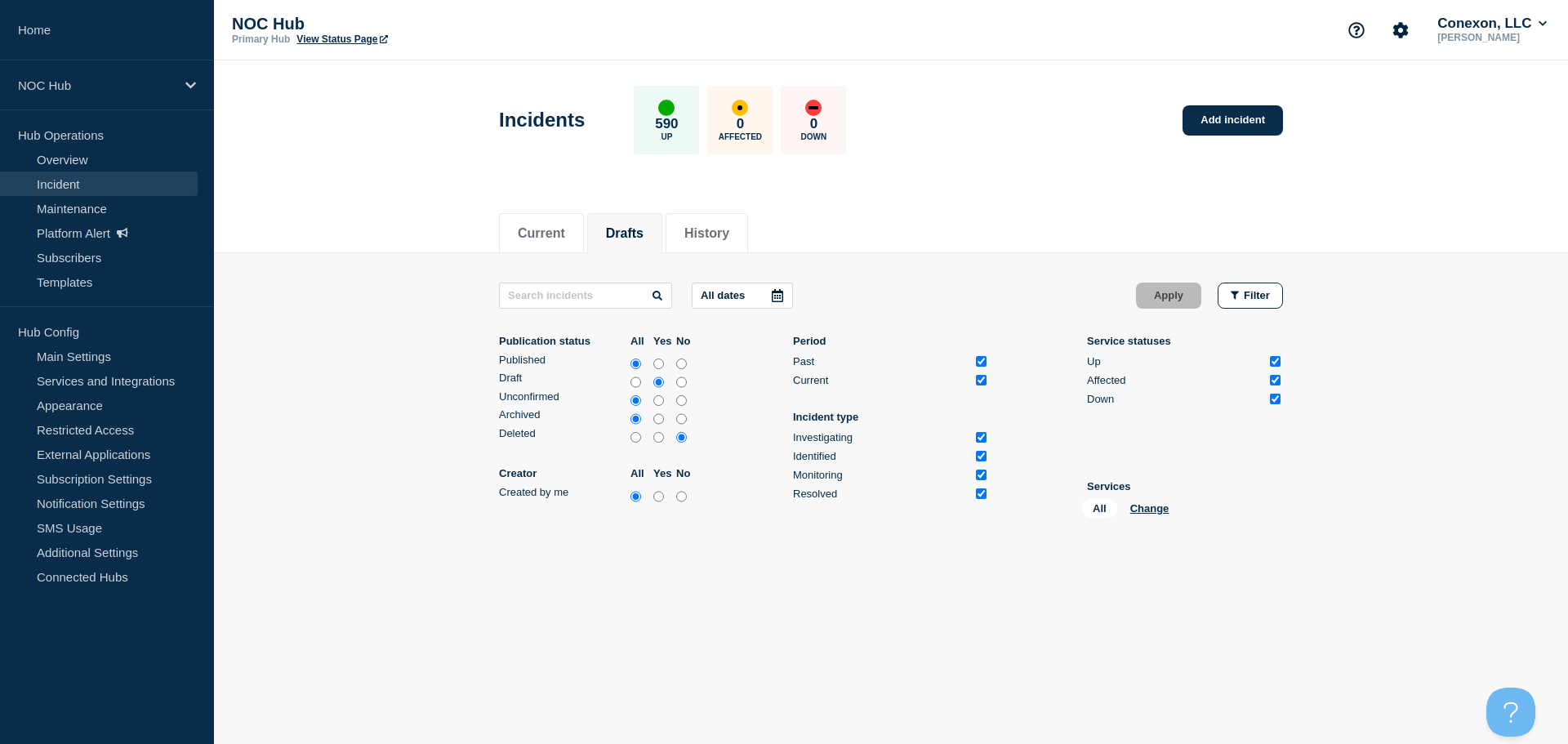
click at [795, 610] on div "Current Drafts History Current Drafts History All dates Apply Filter Publicatio…" at bounding box center [891, 443] width 1354 height 493
click at [1264, 291] on span "Filter" at bounding box center [1257, 295] width 26 height 12
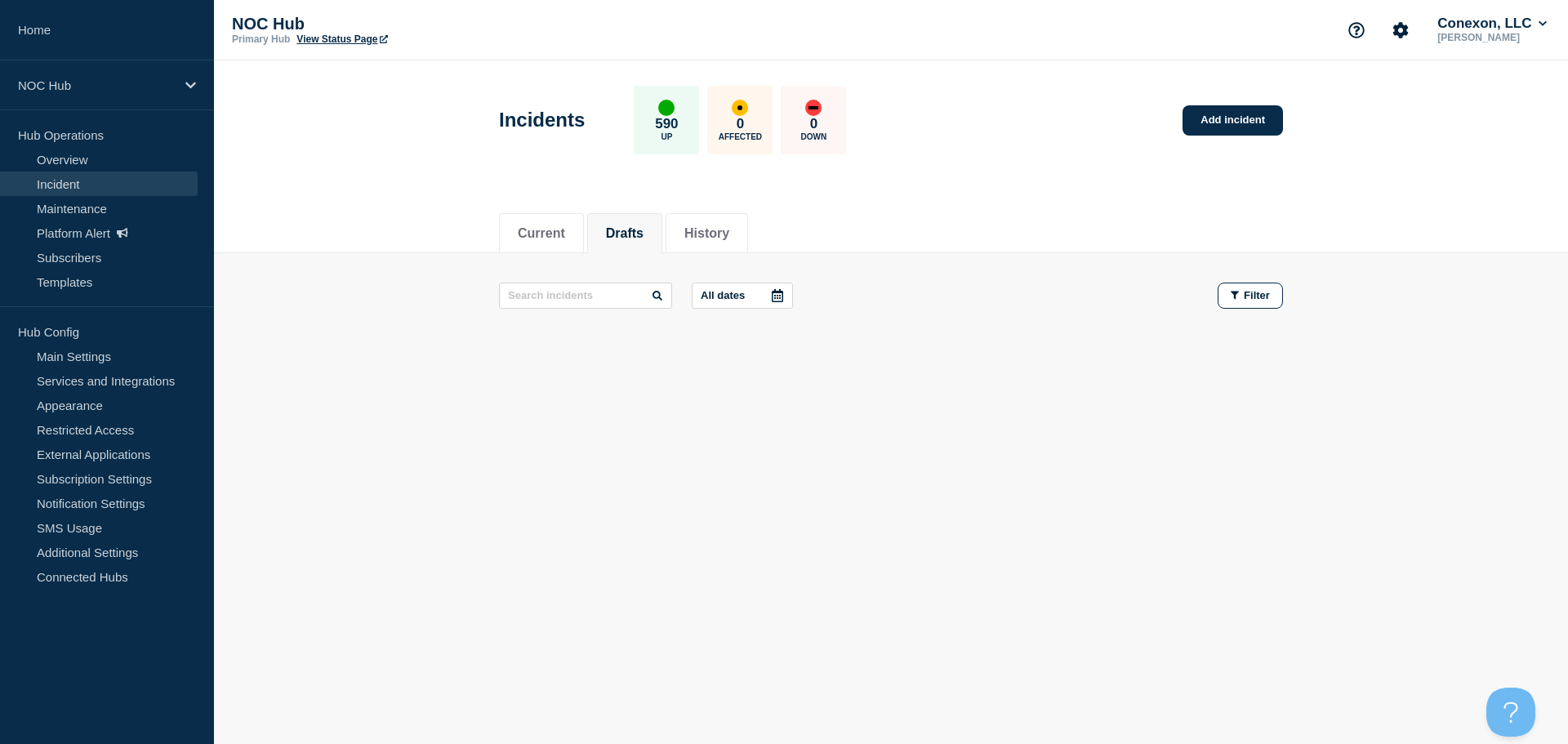
click at [536, 202] on div "Current Drafts History" at bounding box center [891, 224] width 784 height 55
click at [537, 216] on li "Current" at bounding box center [542, 233] width 85 height 40
click at [634, 230] on button "Drafts" at bounding box center [625, 234] width 37 height 14
click at [529, 232] on button "Current" at bounding box center [542, 234] width 48 height 14
click at [661, 231] on li "Drafts" at bounding box center [625, 233] width 75 height 40
